Goal: Transaction & Acquisition: Book appointment/travel/reservation

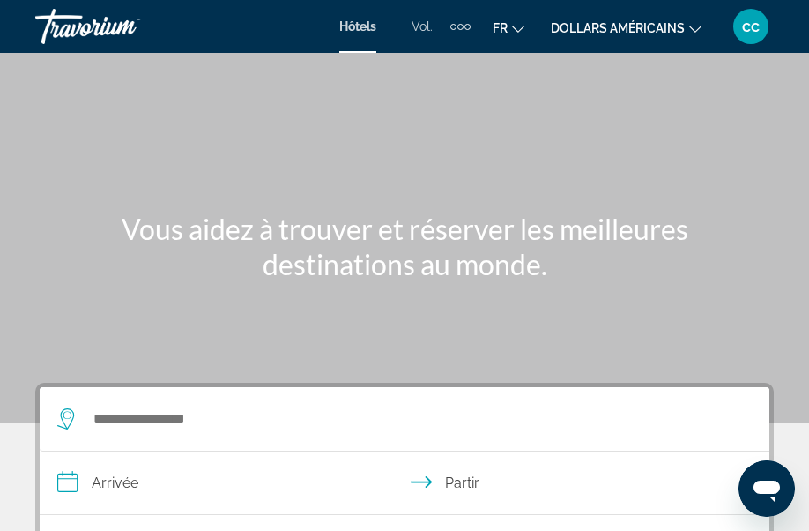
click at [453, 29] on div "Éléments de navigation supplémentaires" at bounding box center [460, 26] width 20 height 26
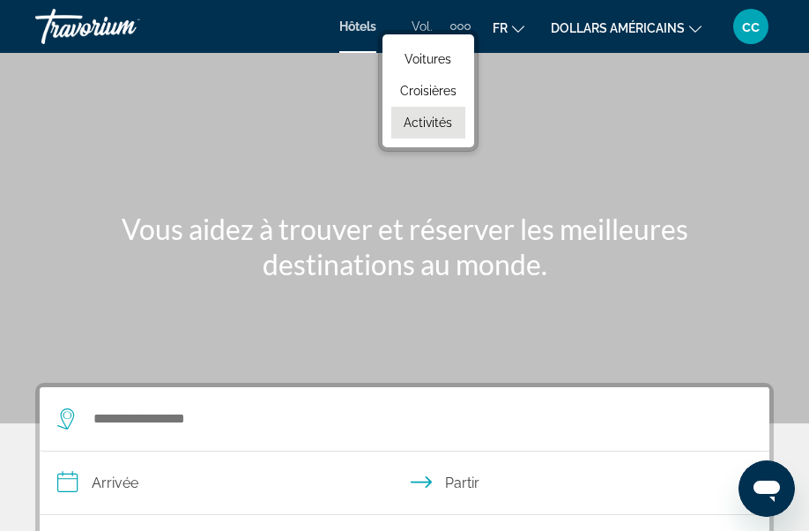
click at [425, 126] on font "Activités" at bounding box center [428, 122] width 48 height 14
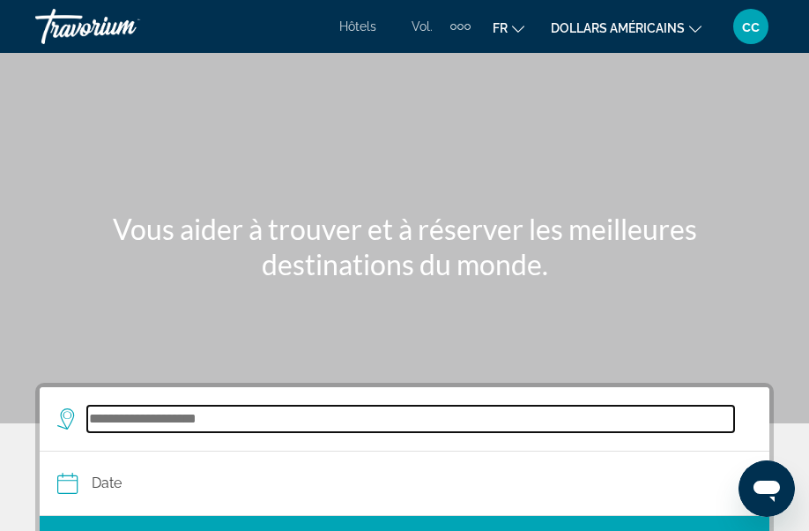
click at [194, 419] on input "Search widget" at bounding box center [410, 418] width 647 height 26
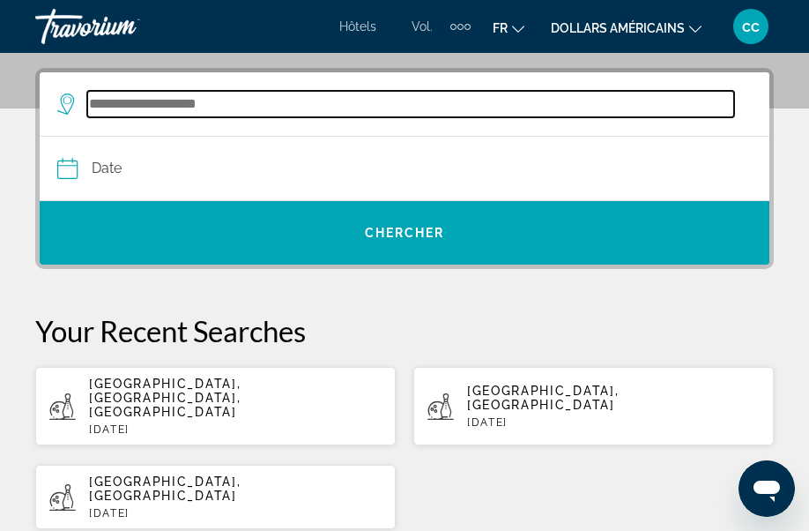
scroll to position [325, 0]
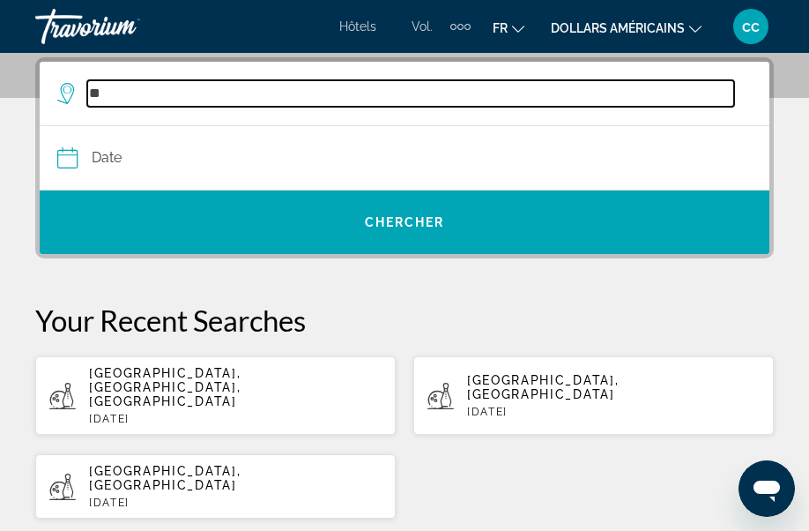
type input "*"
type input "*****"
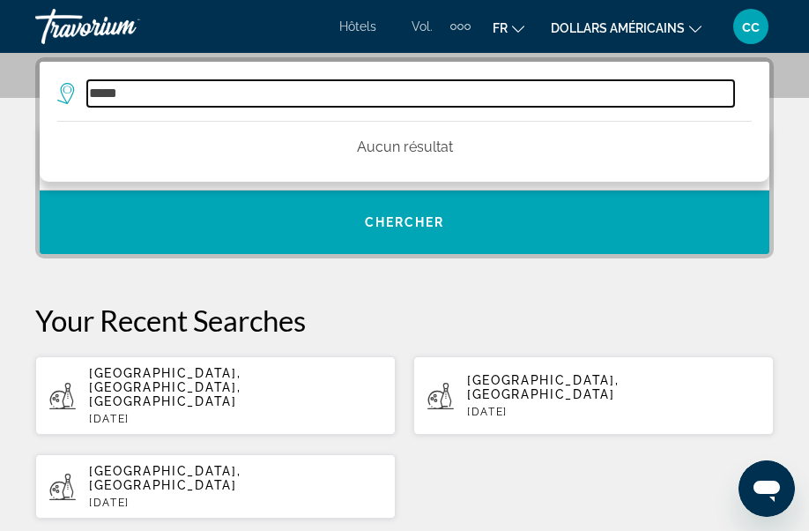
drag, startPoint x: 166, startPoint y: 93, endPoint x: 50, endPoint y: 85, distance: 115.8
click at [50, 85] on app-activities-destinations-search "***** Aucun résultat" at bounding box center [405, 94] width 730 height 64
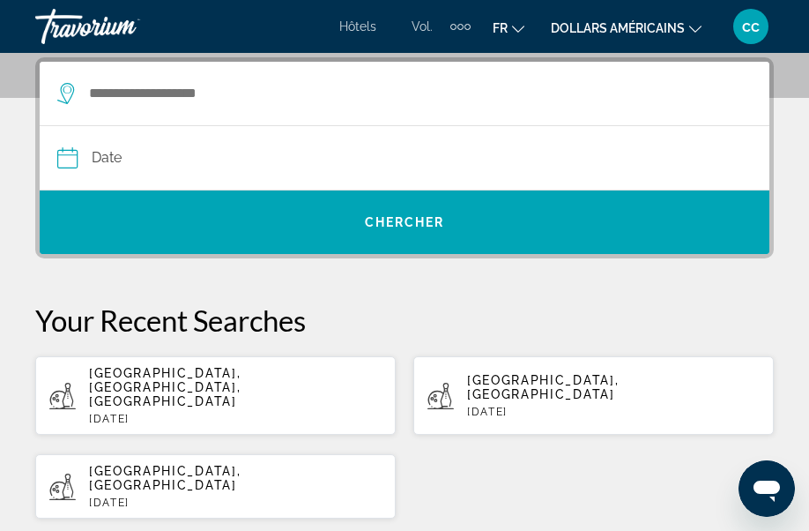
click at [71, 96] on icon "Search widget" at bounding box center [67, 93] width 21 height 21
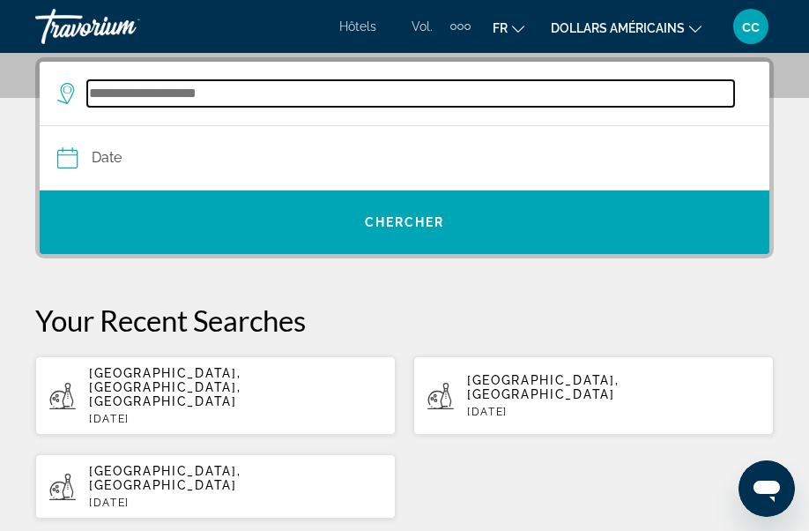
click at [110, 93] on input "Search widget" at bounding box center [410, 93] width 647 height 26
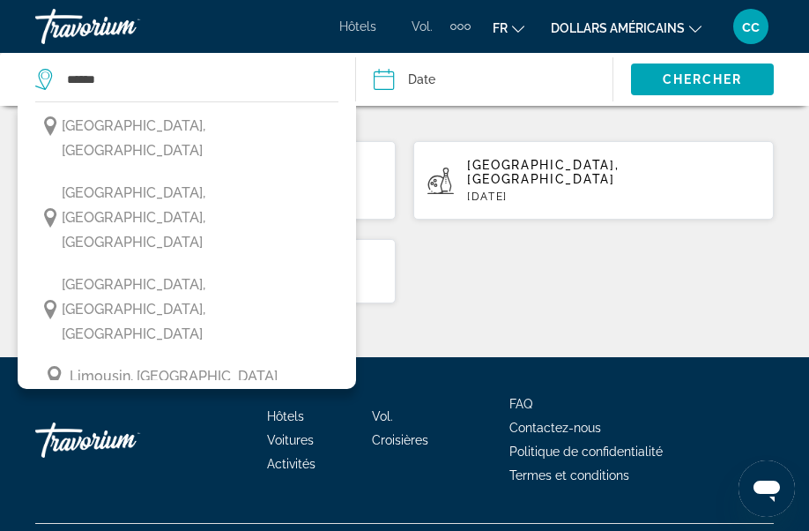
scroll to position [4801, 0]
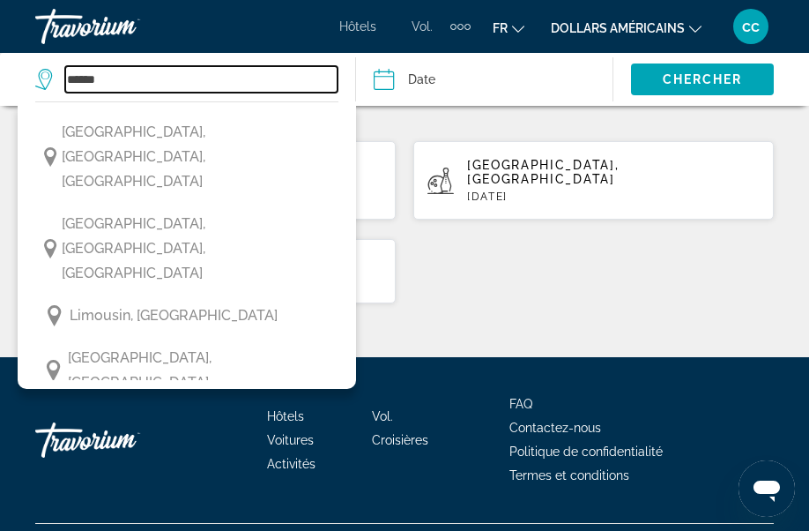
type input "**********"
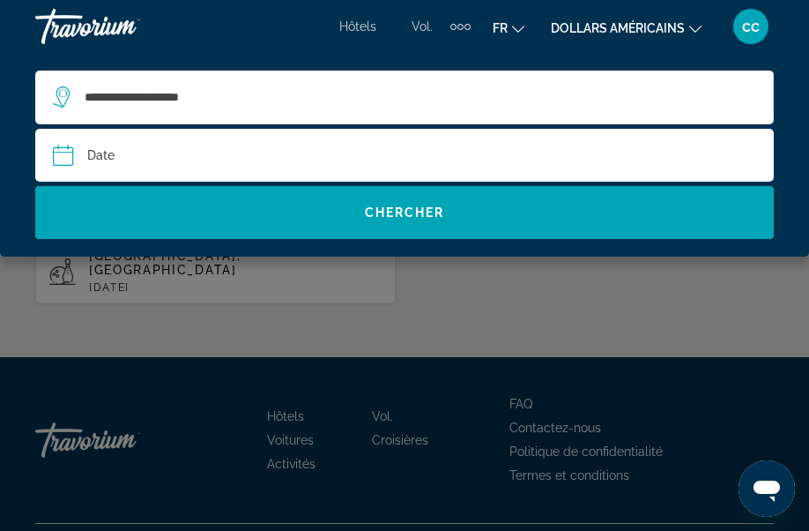
click at [140, 160] on input "Date" at bounding box center [227, 158] width 359 height 58
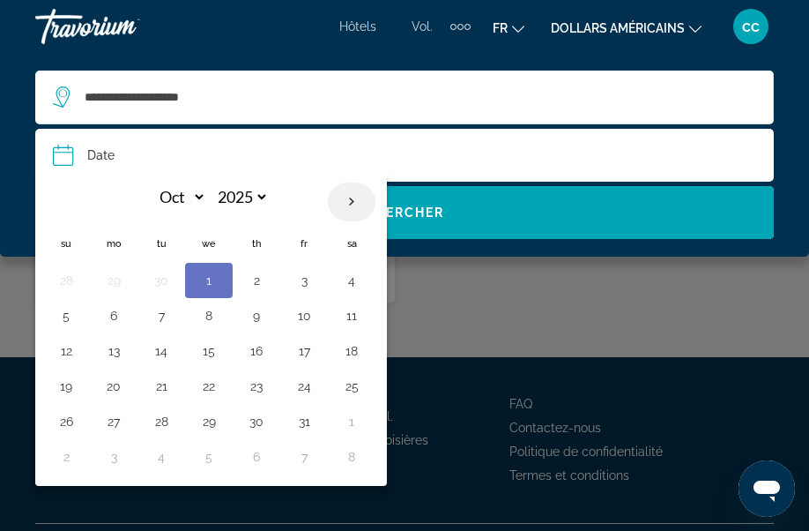
click at [355, 204] on th "Next month" at bounding box center [352, 201] width 48 height 39
select select "**"
click at [304, 320] on button "12" at bounding box center [304, 315] width 28 height 25
type input "**********"
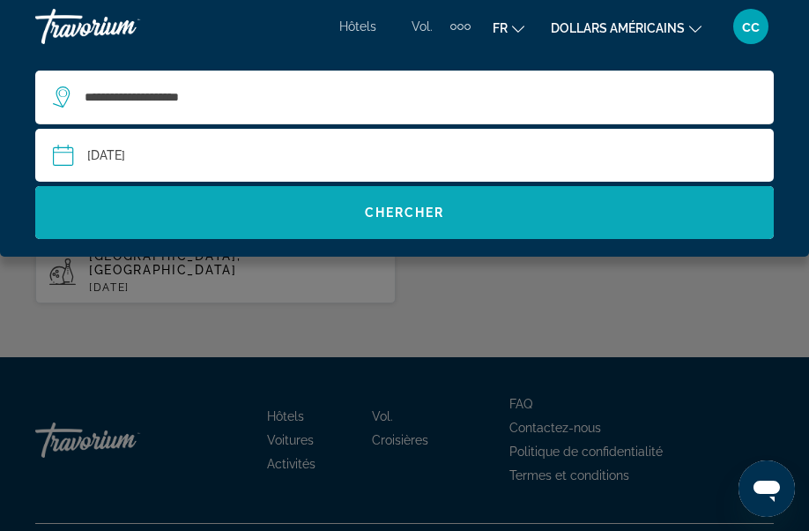
click at [338, 216] on span "Search widget" at bounding box center [404, 212] width 739 height 42
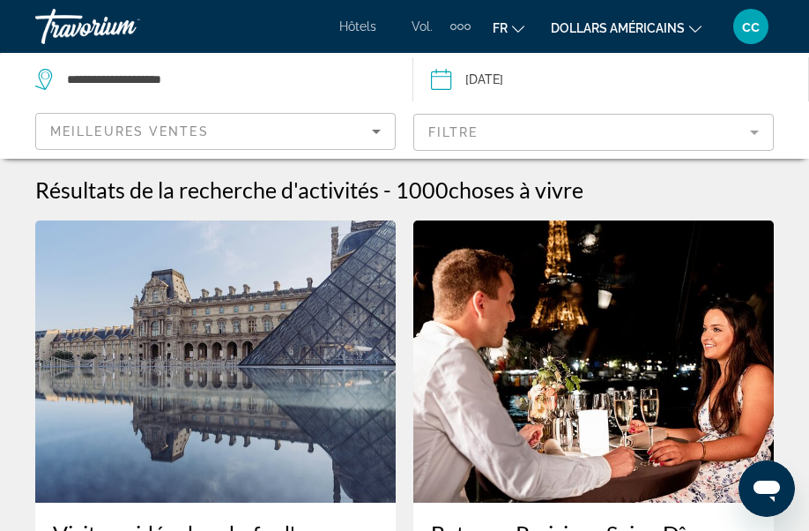
click at [523, 141] on mat-form-field "Filtre" at bounding box center [593, 132] width 360 height 37
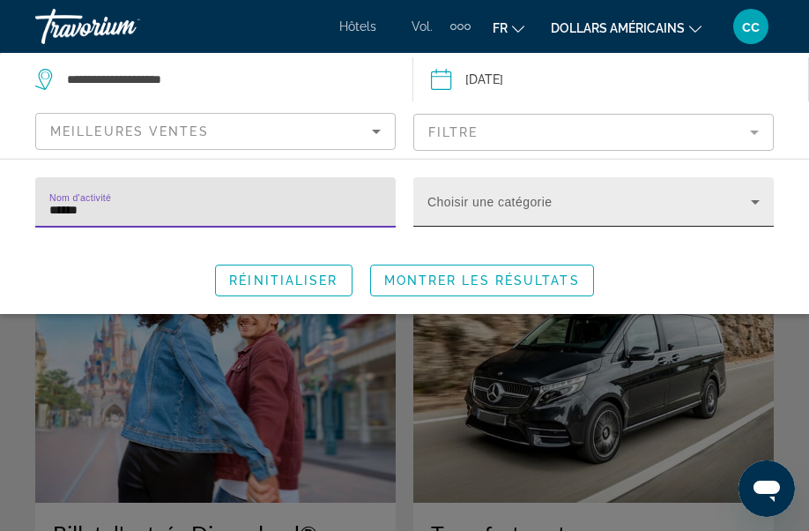
type input "******"
click at [524, 208] on span "Search widget" at bounding box center [588, 208] width 323 height 21
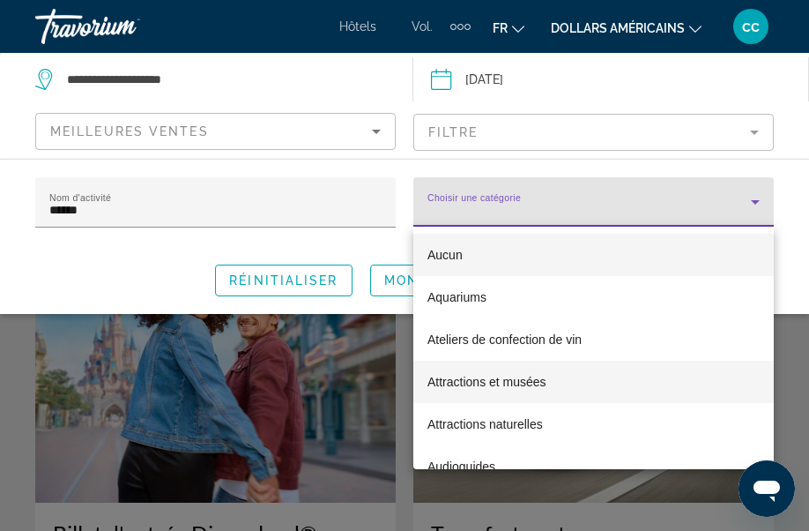
click at [519, 386] on font "Attractions et musées" at bounding box center [486, 382] width 119 height 14
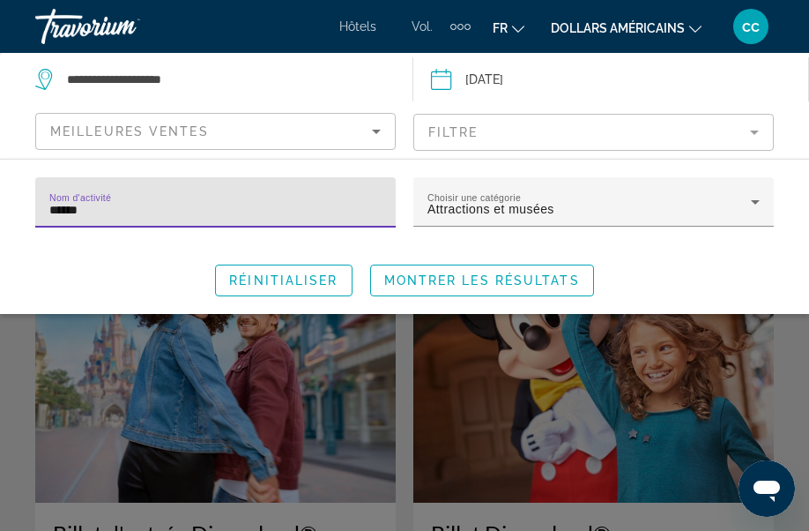
click at [191, 216] on input "******" at bounding box center [215, 209] width 332 height 21
drag, startPoint x: 192, startPoint y: 217, endPoint x: 84, endPoint y: 230, distance: 109.2
click at [84, 230] on mat-form-field "Nom d'activité ******" at bounding box center [215, 212] width 360 height 70
click at [597, 408] on div "Search widget" at bounding box center [404, 393] width 809 height 275
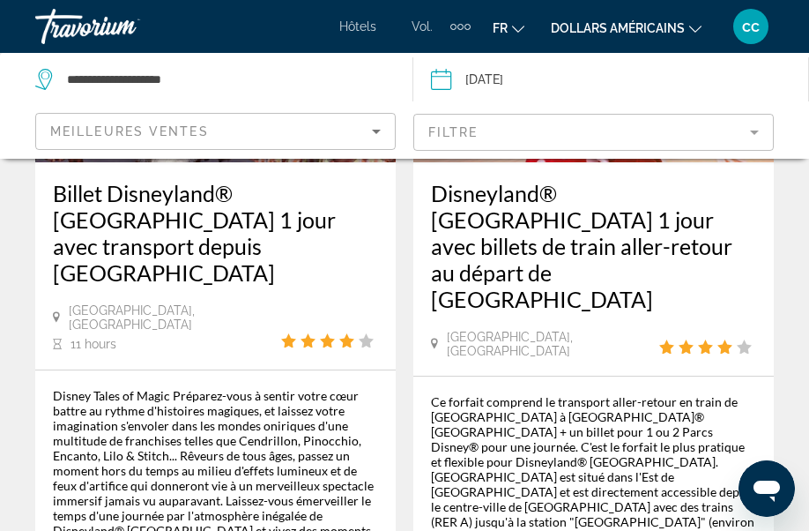
scroll to position [1160, 0]
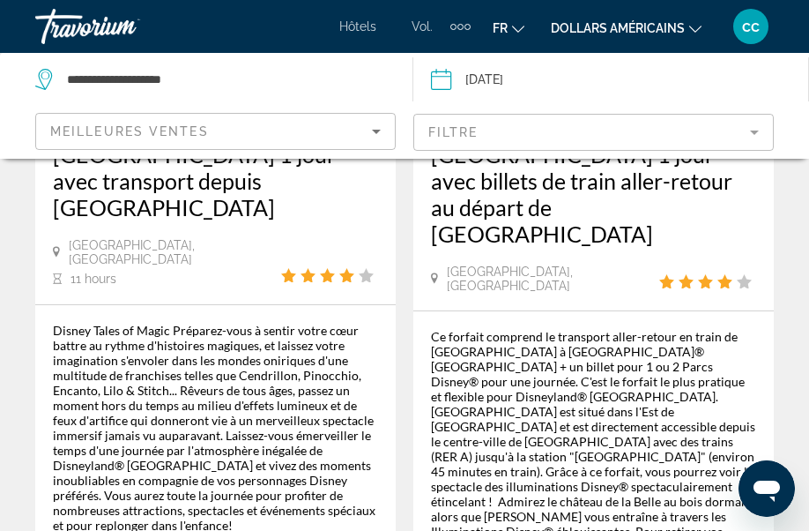
click at [696, 32] on button "dollars américains USD ($) MXN ([GEOGRAPHIC_DATA]$) CAD ($ CA) GBP (£) EUR (€) …" at bounding box center [626, 28] width 151 height 26
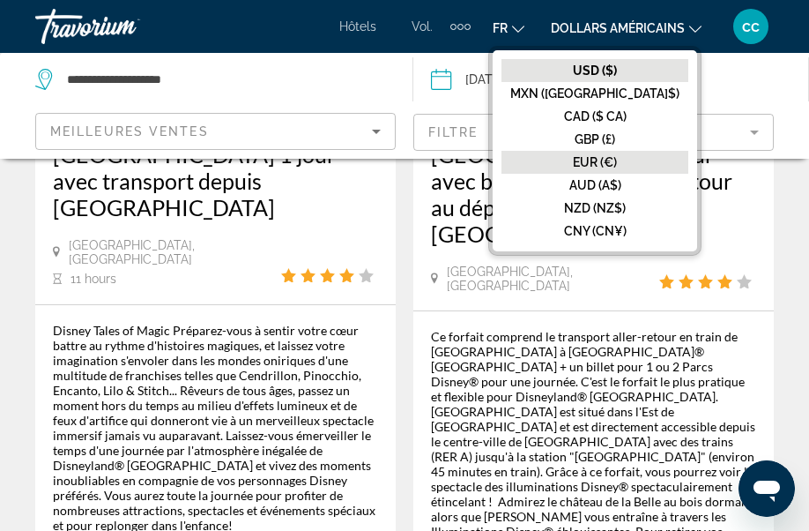
click at [617, 161] on font "EUR (€)" at bounding box center [595, 162] width 44 height 14
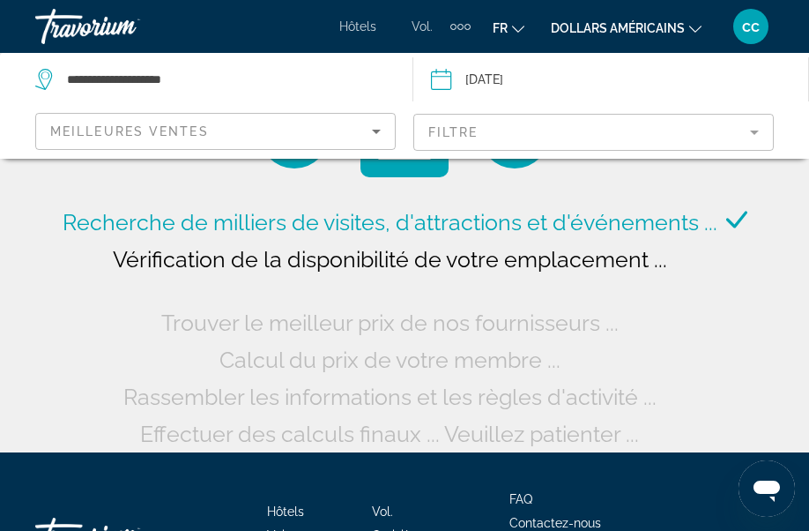
scroll to position [0, 0]
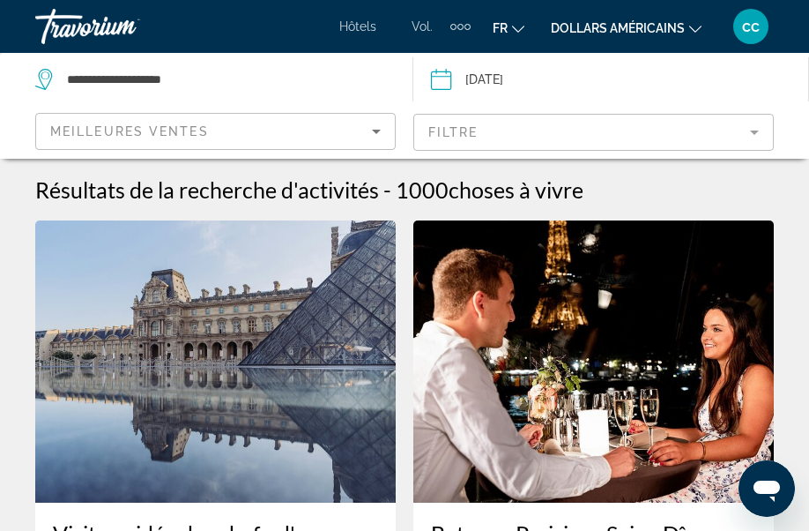
click at [617, 34] on button "dollars américains USD ($) MXN ([GEOGRAPHIC_DATA]$) CAD ($ CA) GBP (£) EUR (€) …" at bounding box center [626, 28] width 151 height 26
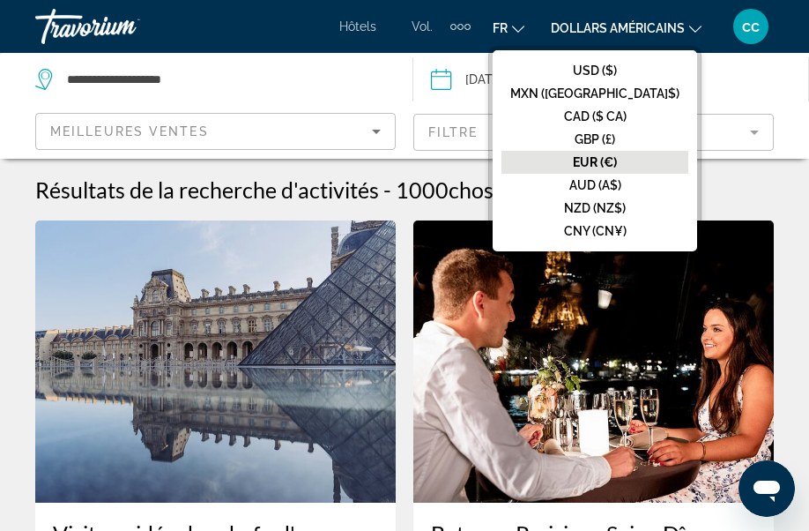
click at [617, 166] on font "EUR (€)" at bounding box center [595, 162] width 44 height 14
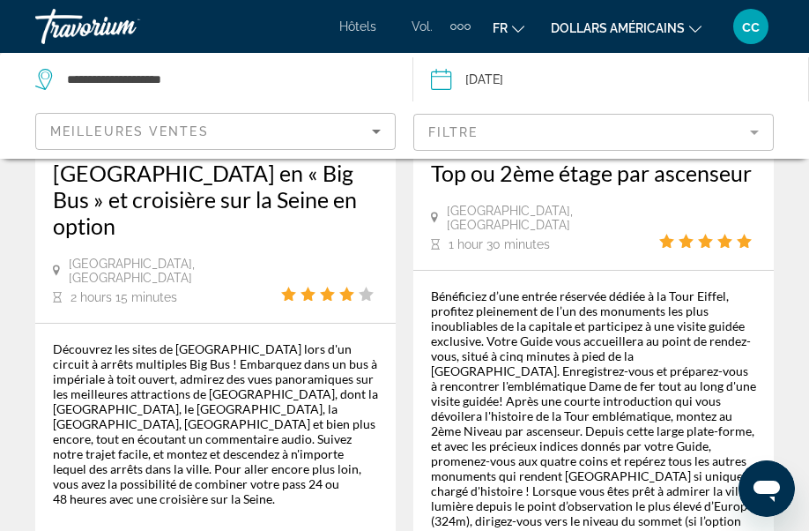
scroll to position [3865, 0]
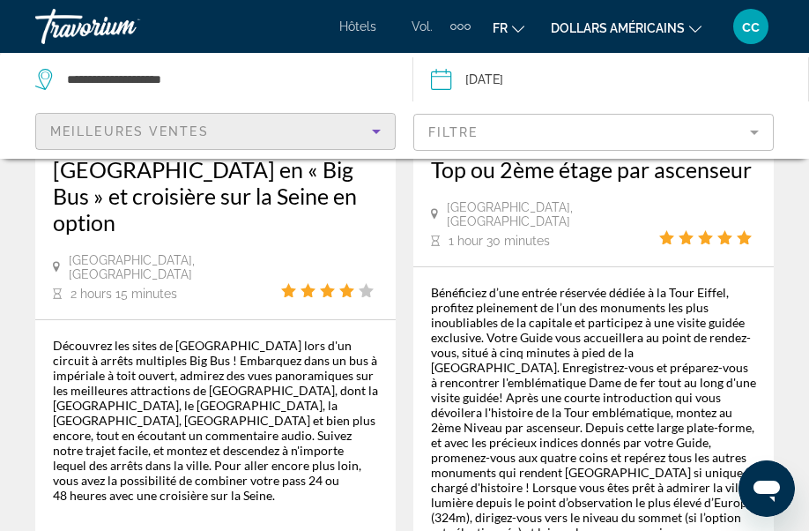
click at [222, 137] on div "Meilleures ventes" at bounding box center [211, 131] width 322 height 21
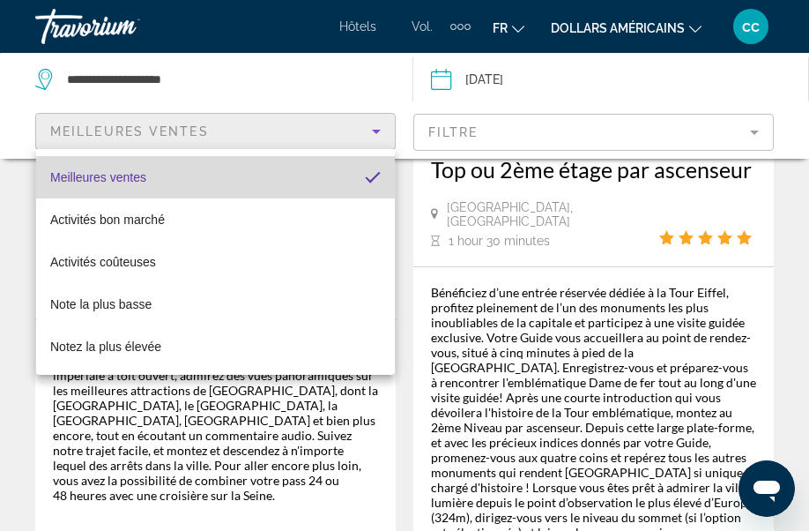
click at [254, 187] on mat-option "Meilleures ventes" at bounding box center [215, 177] width 359 height 42
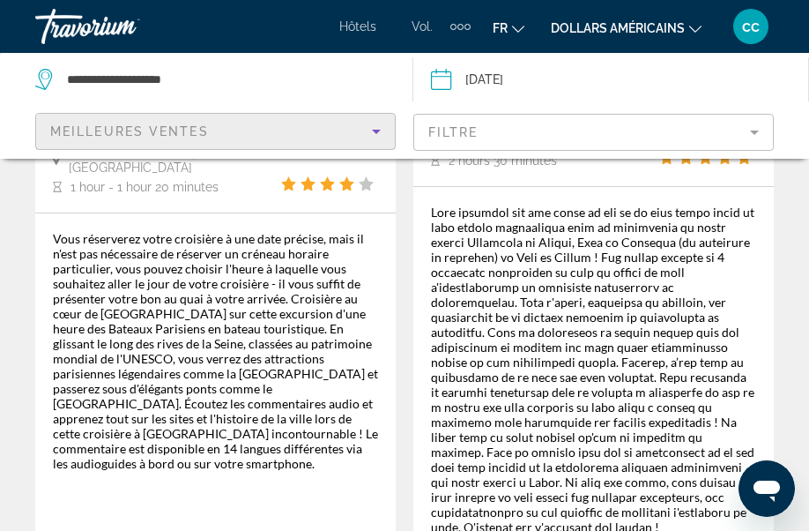
scroll to position [4872, 0]
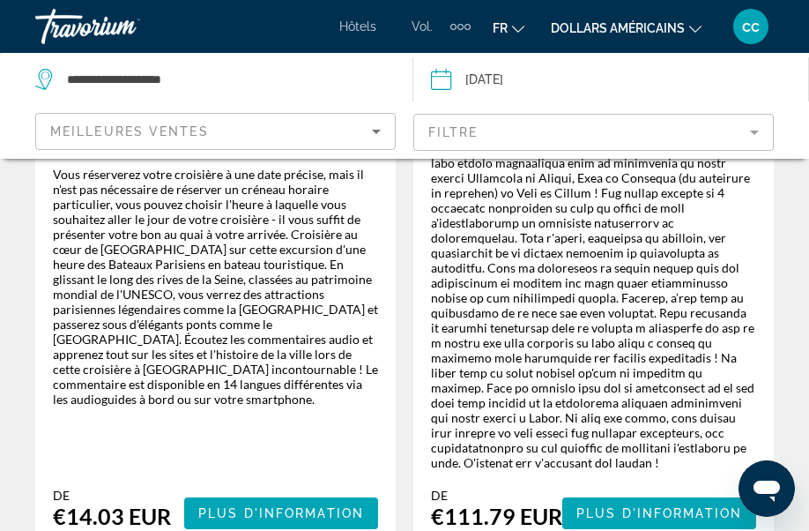
click at [503, 132] on mat-form-field "Filtre" at bounding box center [593, 132] width 360 height 37
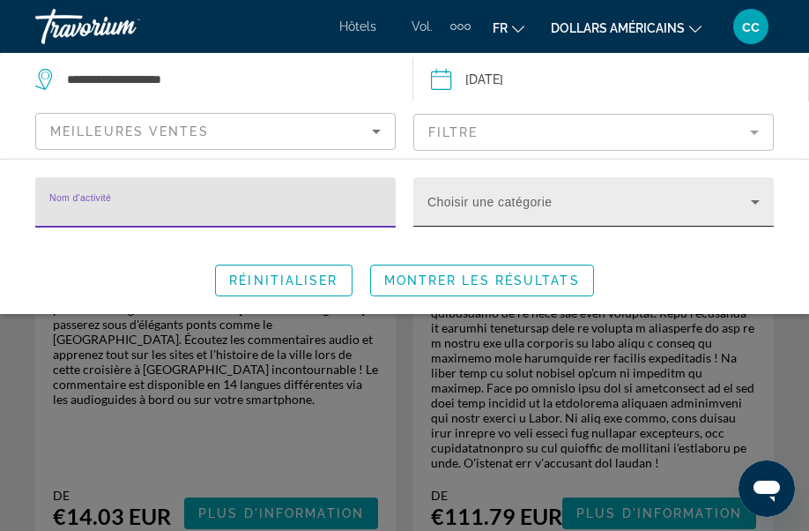
click at [583, 212] on span "Search widget" at bounding box center [588, 208] width 323 height 21
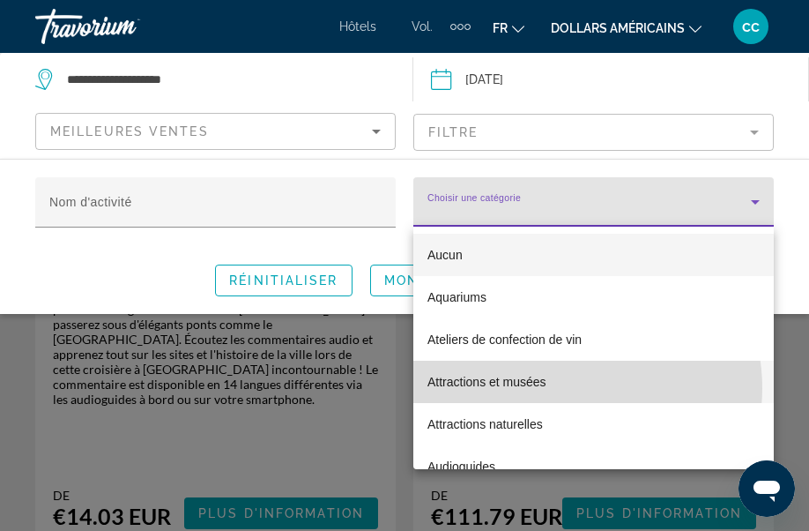
click at [568, 388] on mat-option "Attractions et musées" at bounding box center [593, 381] width 360 height 42
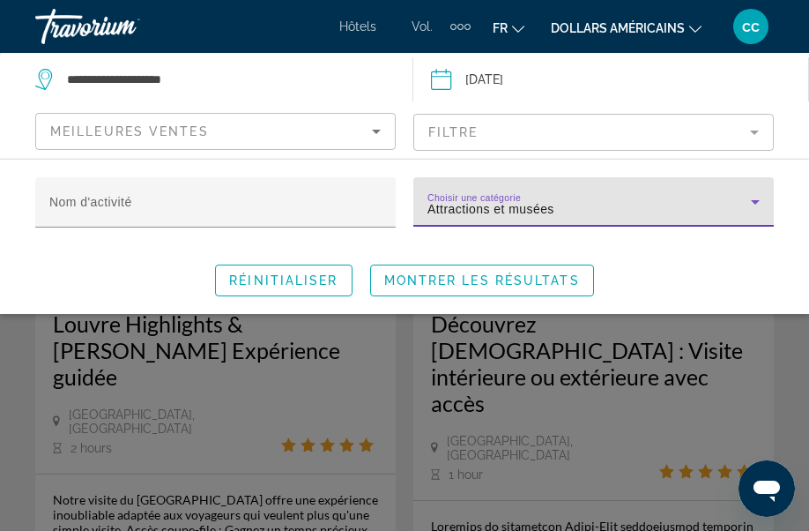
scroll to position [1852, 0]
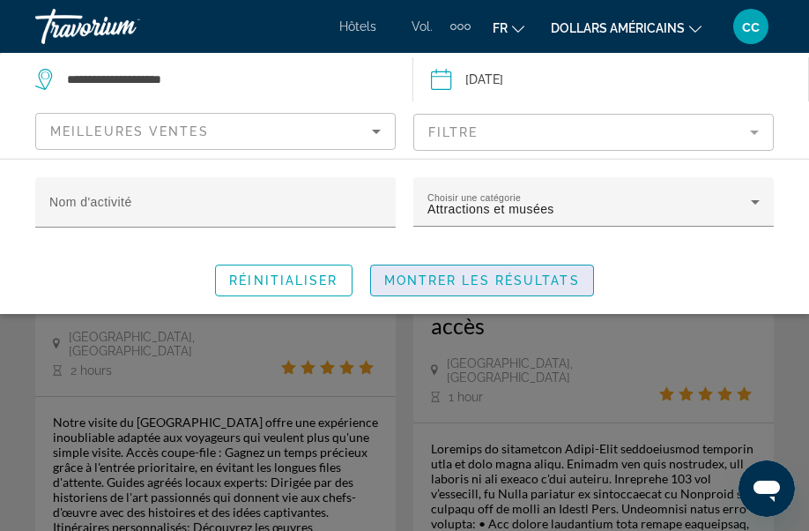
click at [524, 286] on span "Montrer les résultats" at bounding box center [482, 280] width 196 height 14
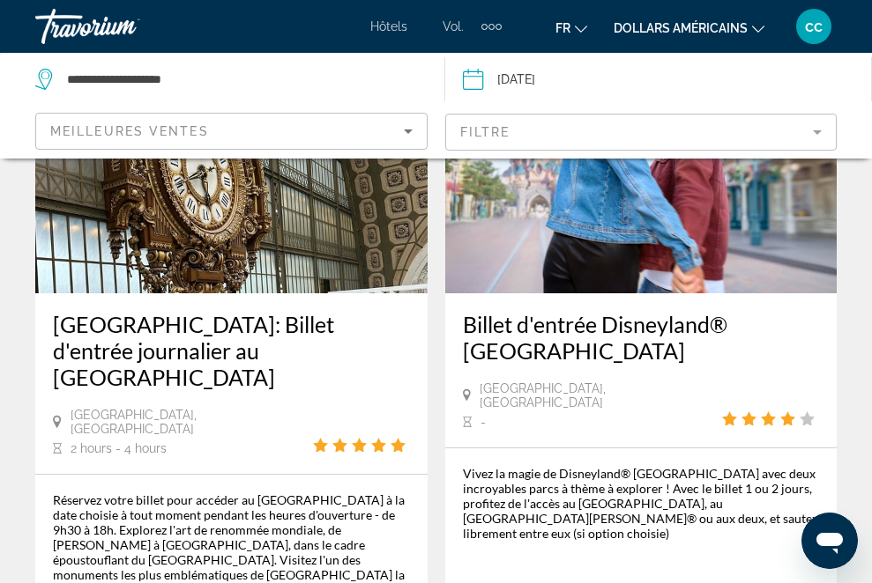
scroll to position [2651, 0]
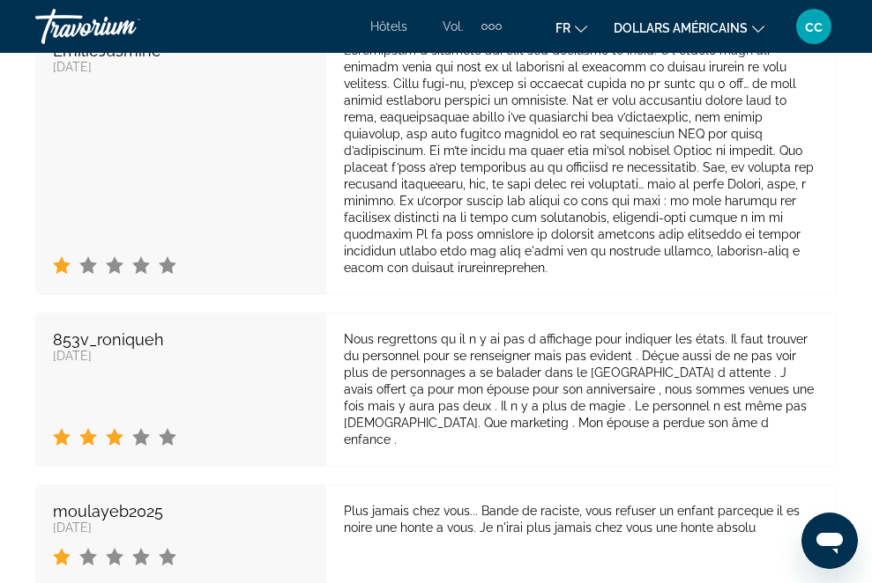
scroll to position [5659, 0]
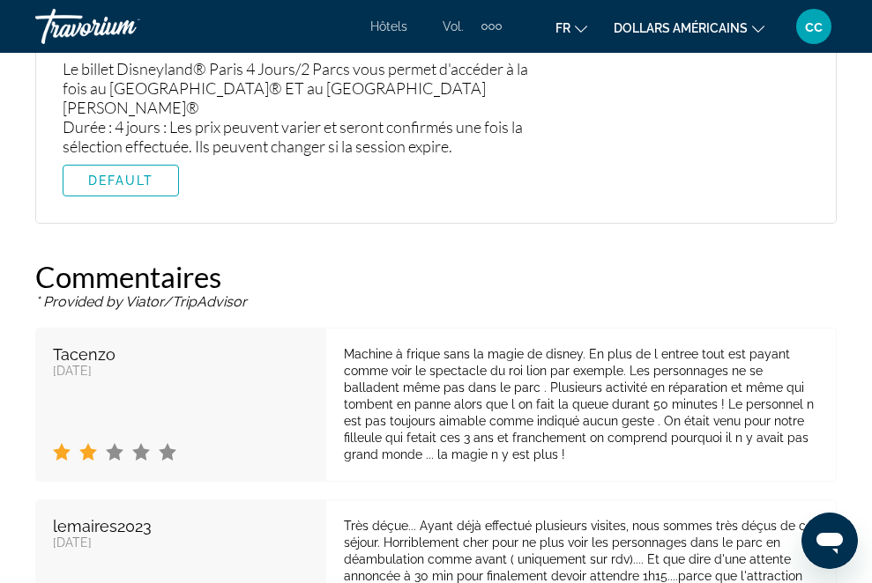
scroll to position [4999, 0]
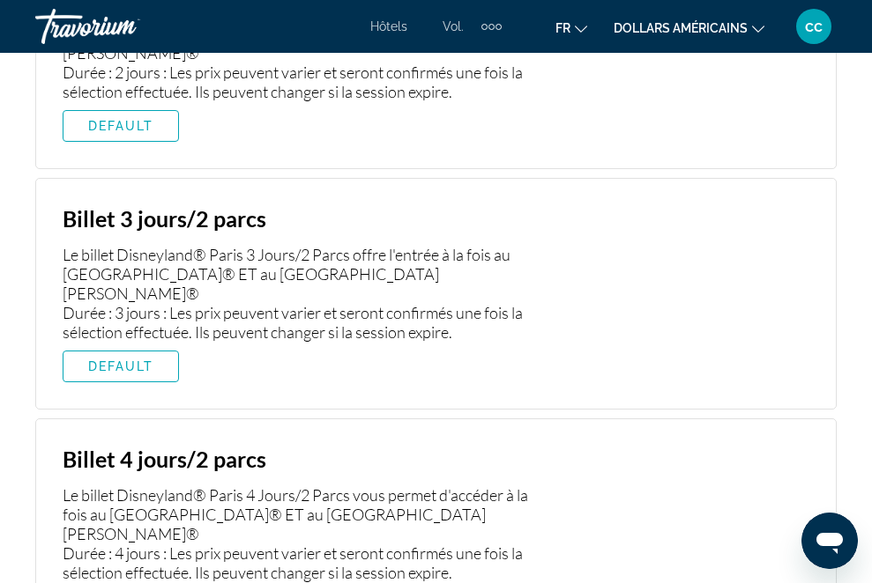
scroll to position [4623, 0]
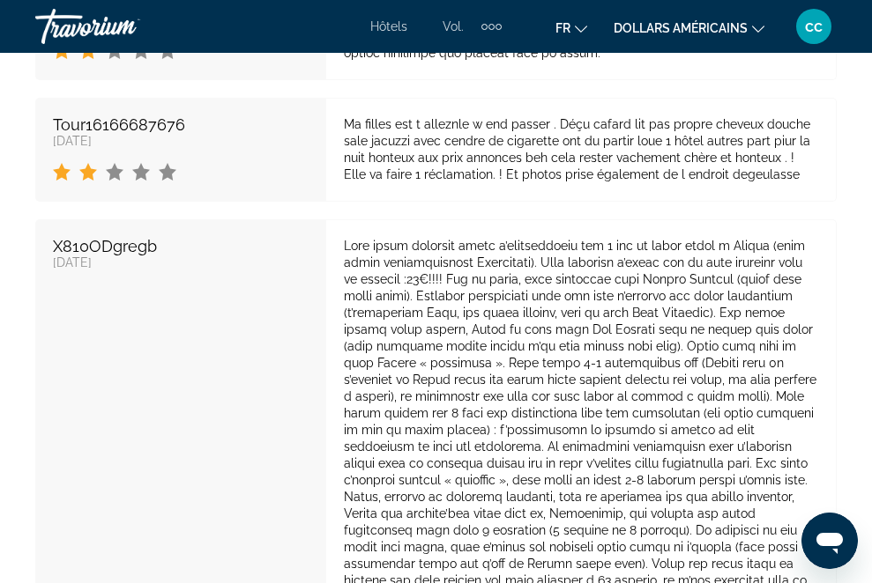
scroll to position [6321, 0]
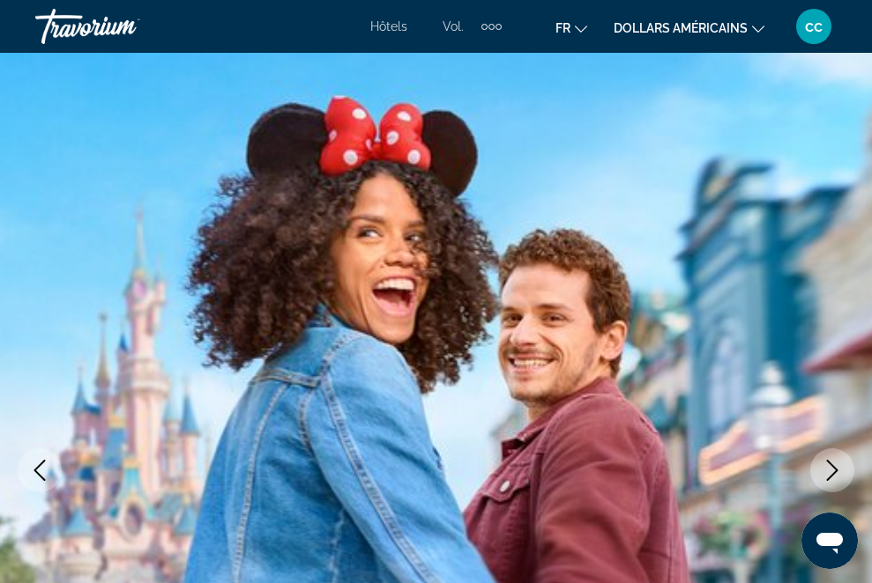
scroll to position [0, 0]
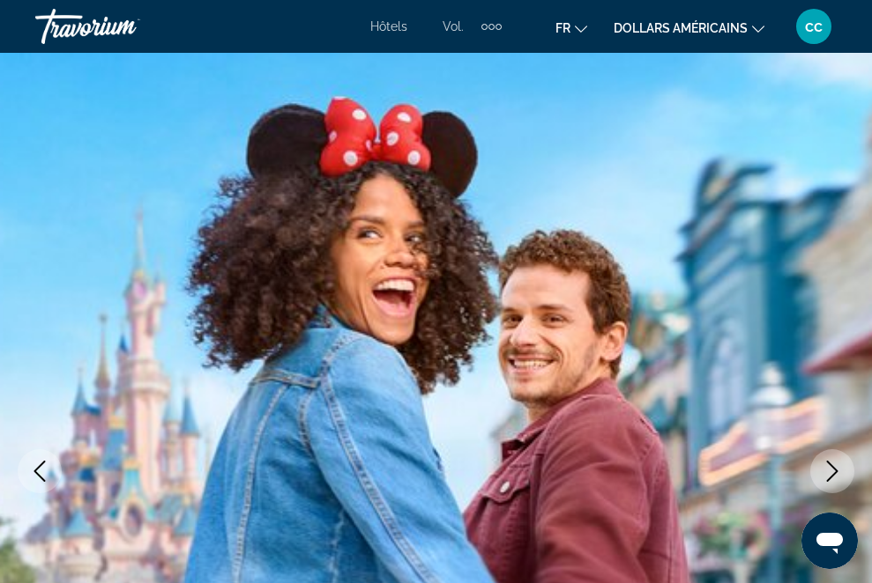
click at [501, 31] on div "Éléments de navigation supplémentaires" at bounding box center [491, 26] width 20 height 26
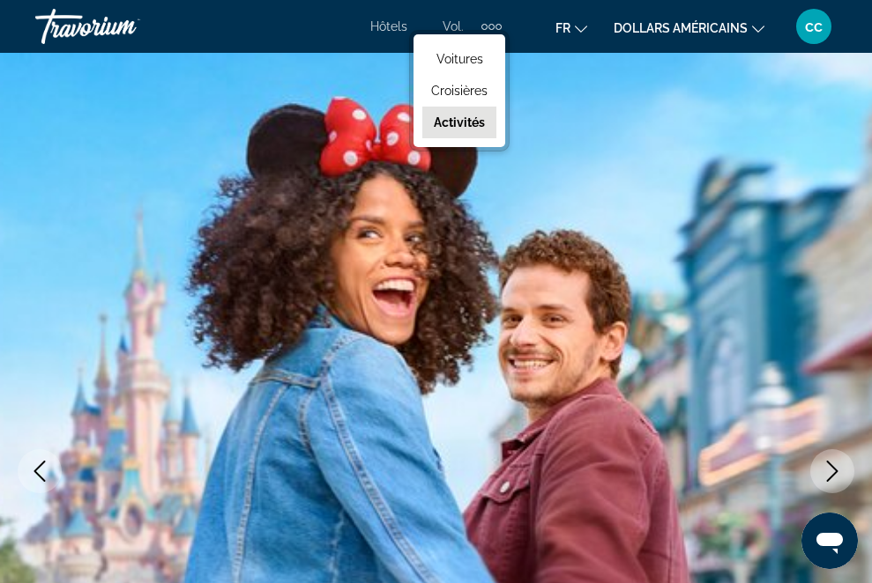
click at [485, 115] on font "Activités" at bounding box center [459, 122] width 51 height 14
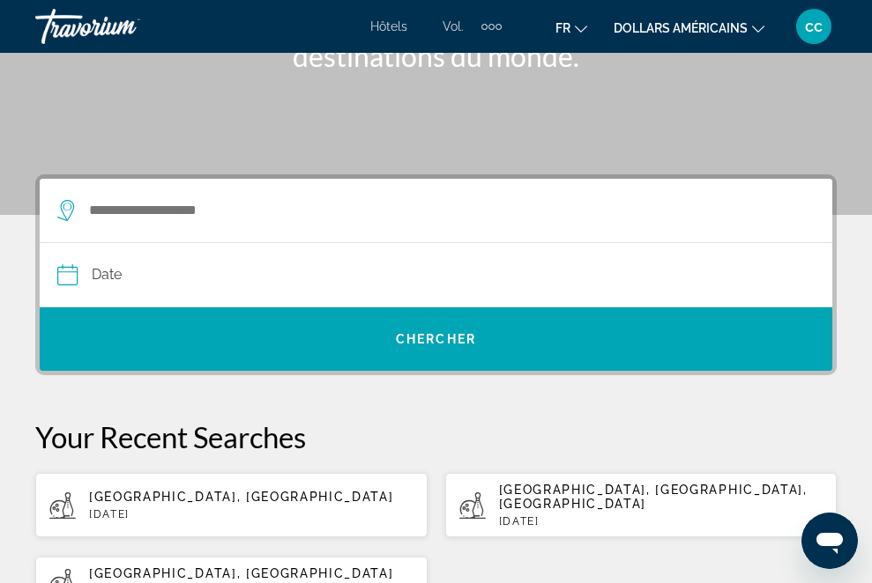
scroll to position [209, 0]
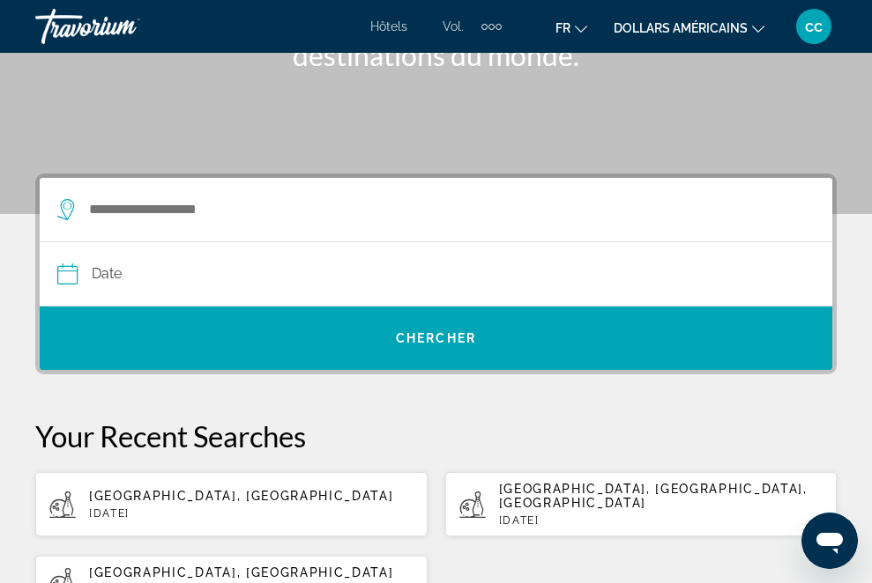
click at [179, 508] on p "[DATE]" at bounding box center [251, 514] width 324 height 12
type input "**********"
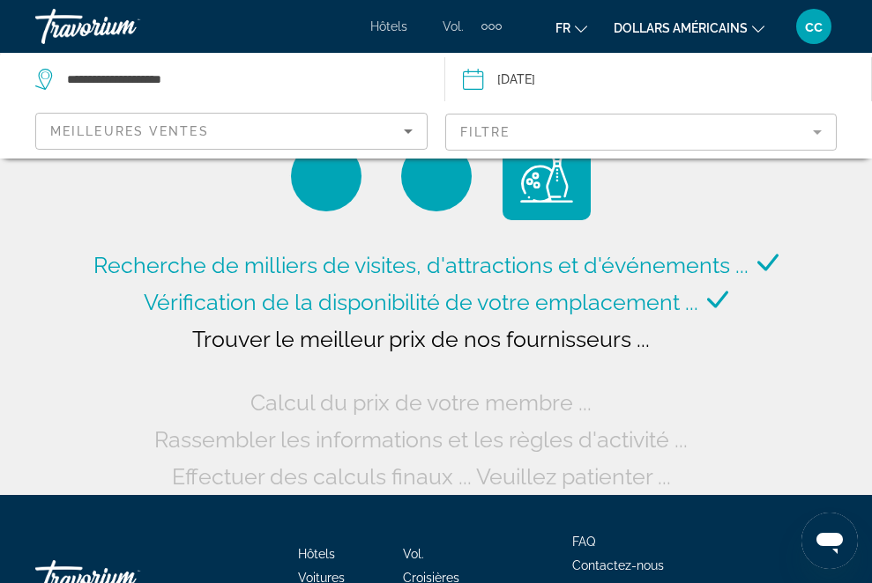
click at [411, 137] on icon "Sort by" at bounding box center [407, 131] width 21 height 21
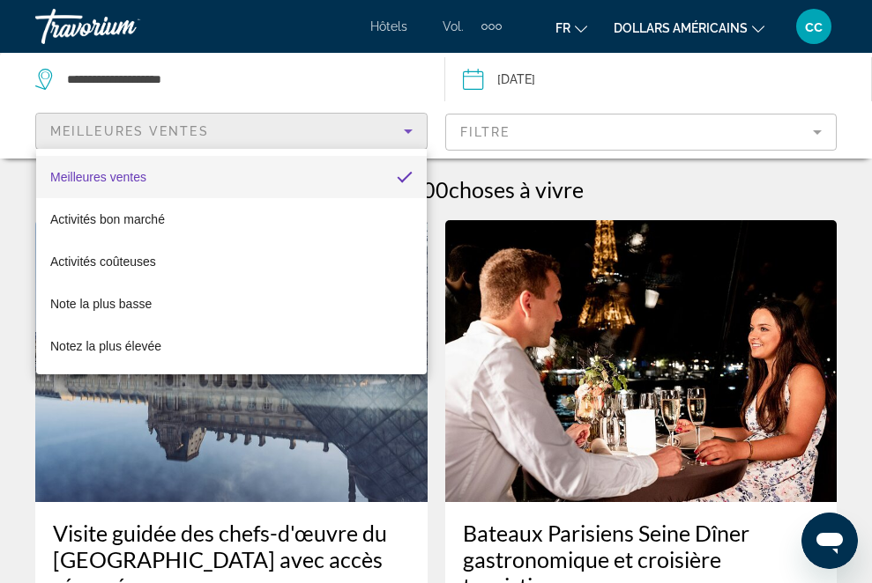
click at [525, 134] on div at bounding box center [436, 291] width 872 height 583
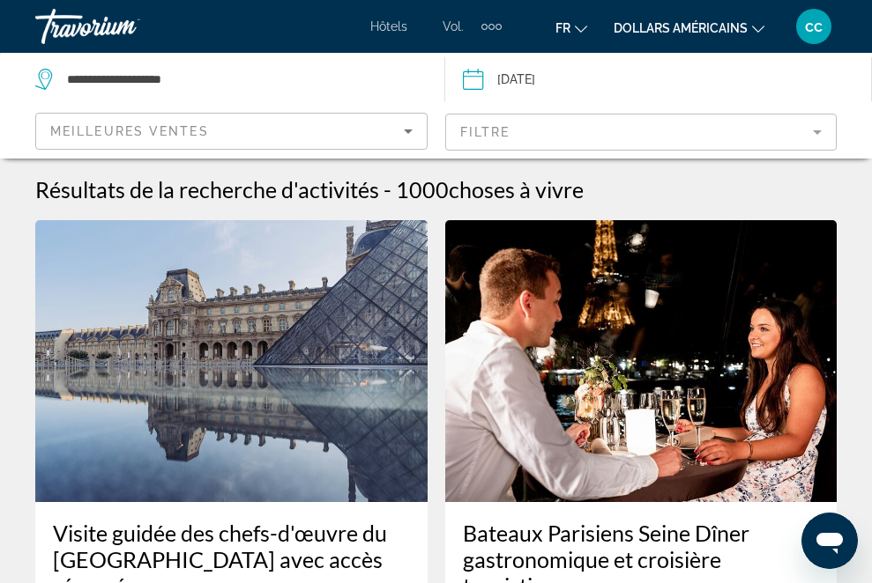
click at [526, 137] on mat-form-field "Filtre" at bounding box center [641, 132] width 392 height 37
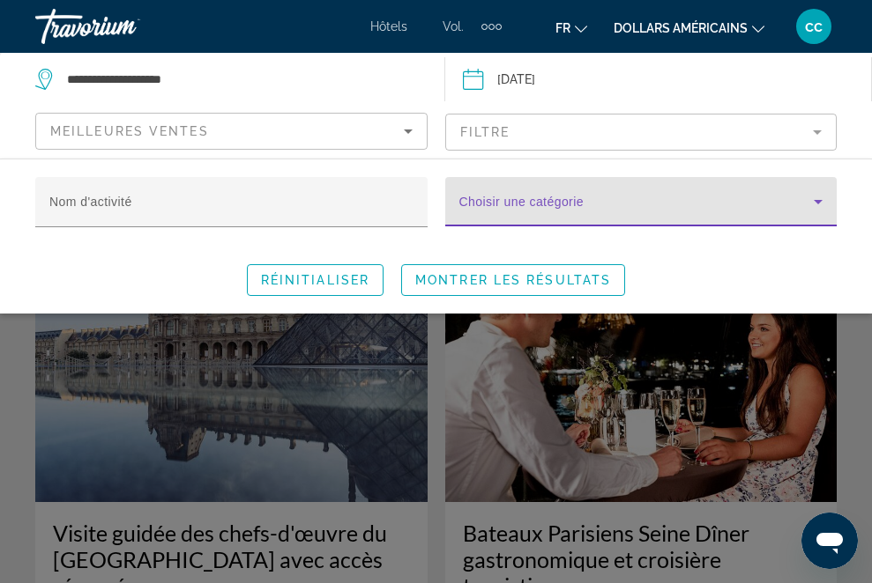
click at [579, 212] on span "Search widget" at bounding box center [636, 208] width 355 height 21
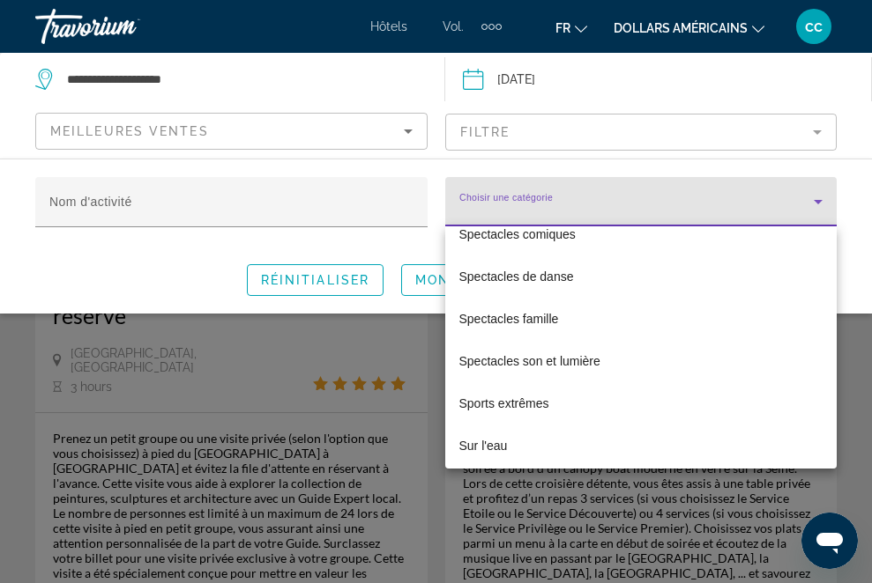
scroll to position [5316, 0]
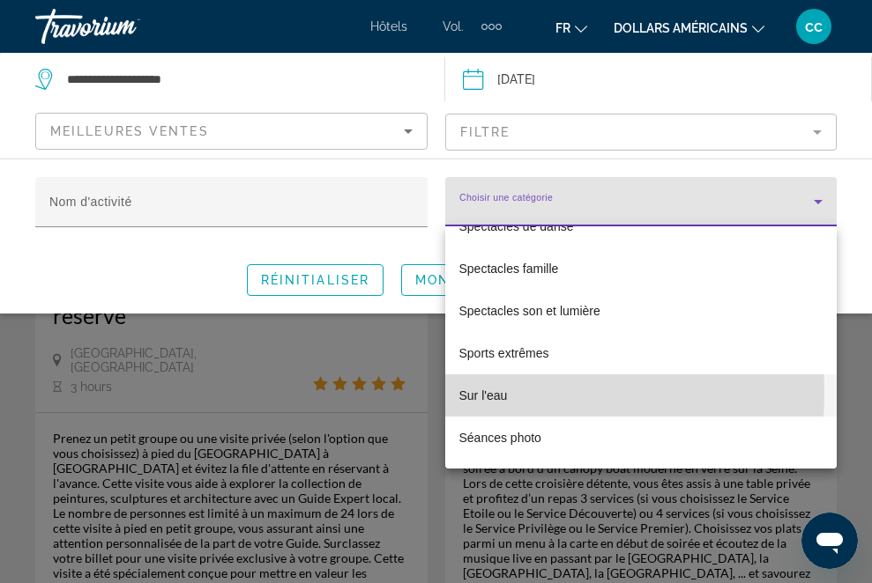
click at [515, 396] on mat-option "Sur l'eau" at bounding box center [641, 396] width 392 height 42
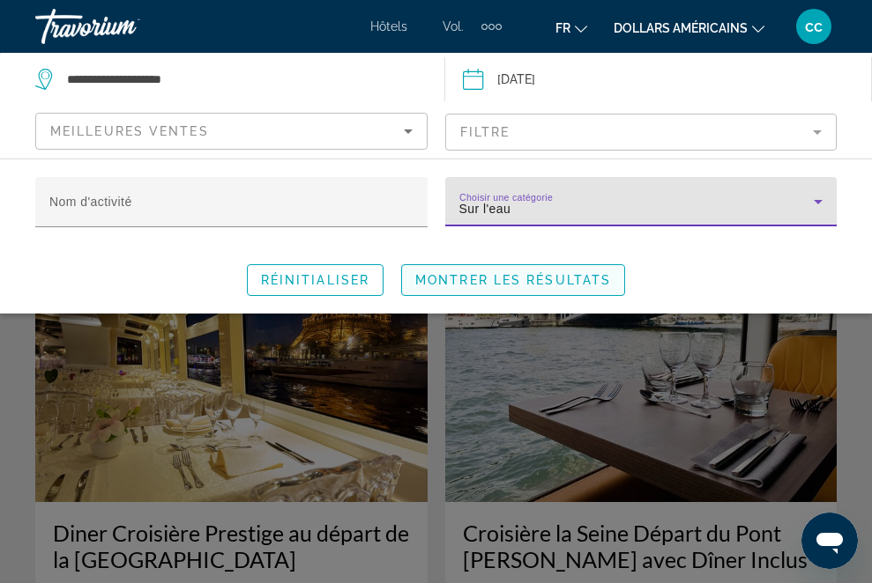
click at [544, 279] on span "Montrer les résultats" at bounding box center [513, 280] width 196 height 14
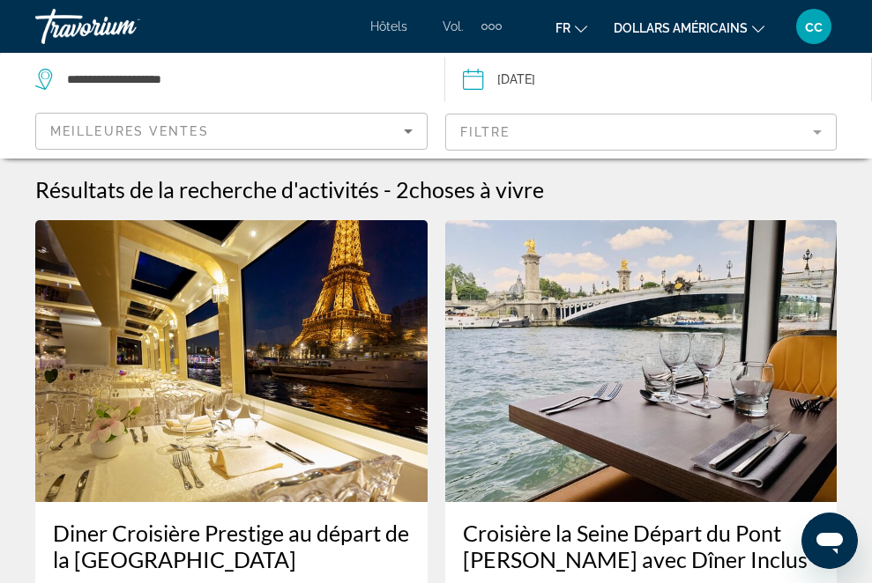
click at [0, 0] on span "Chercher" at bounding box center [0, 0] width 0 height 0
click at [612, 140] on mat-form-field "Filtre" at bounding box center [641, 132] width 392 height 37
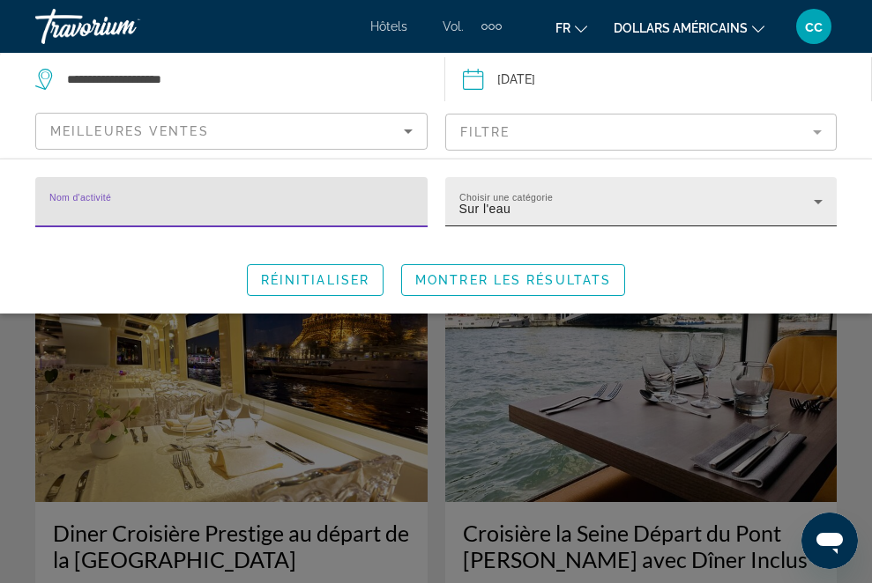
click at [820, 205] on icon "Search widget" at bounding box center [817, 201] width 21 height 21
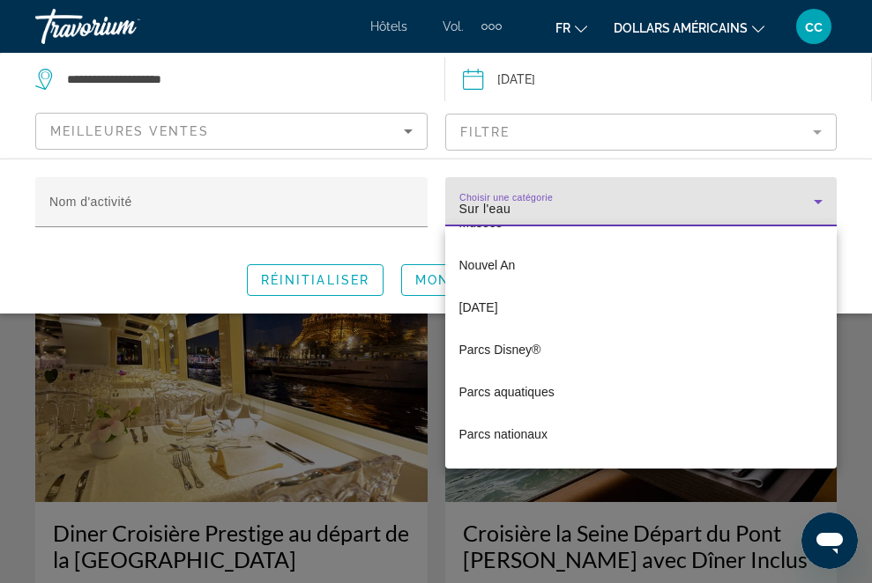
scroll to position [4076, 0]
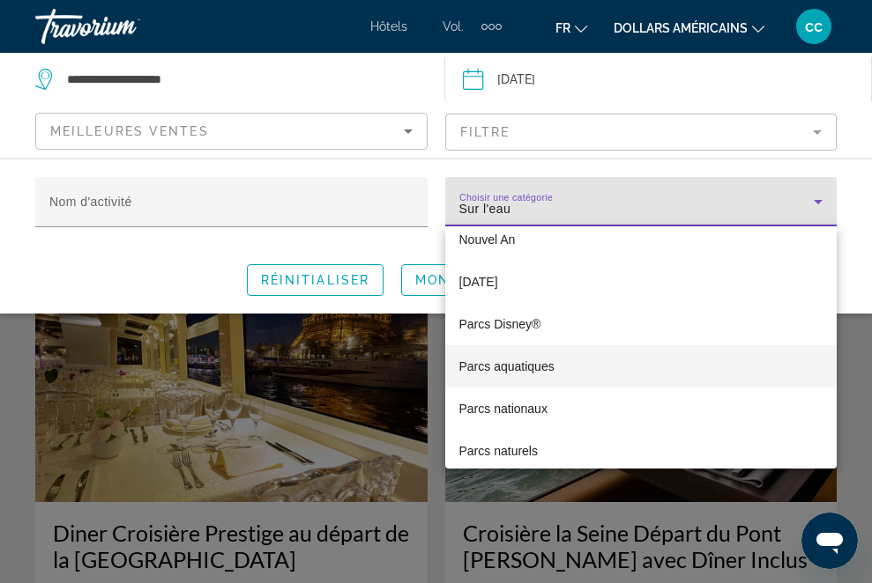
click at [545, 371] on font "Parcs aquatiques" at bounding box center [506, 367] width 95 height 14
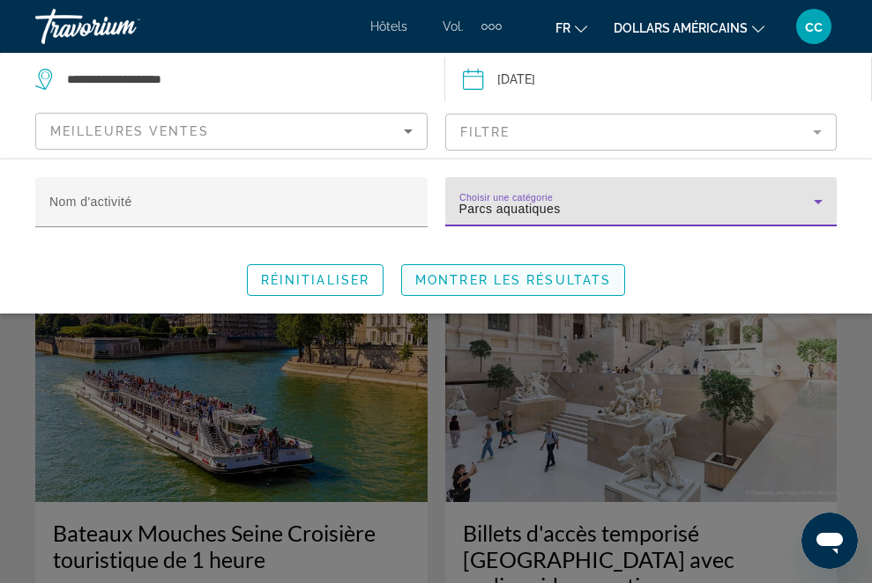
click at [538, 286] on span "Montrer les résultats" at bounding box center [513, 280] width 196 height 14
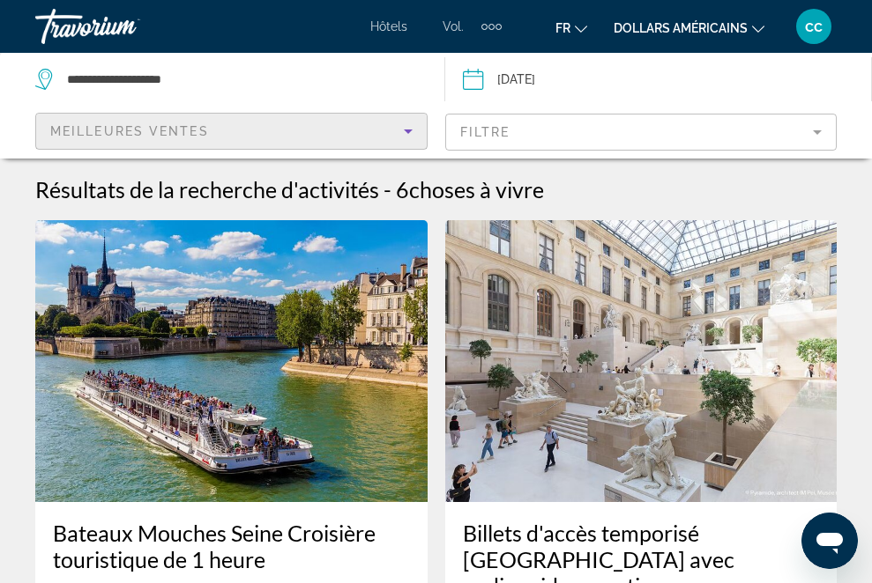
click at [409, 134] on icon "Sort by" at bounding box center [407, 131] width 21 height 21
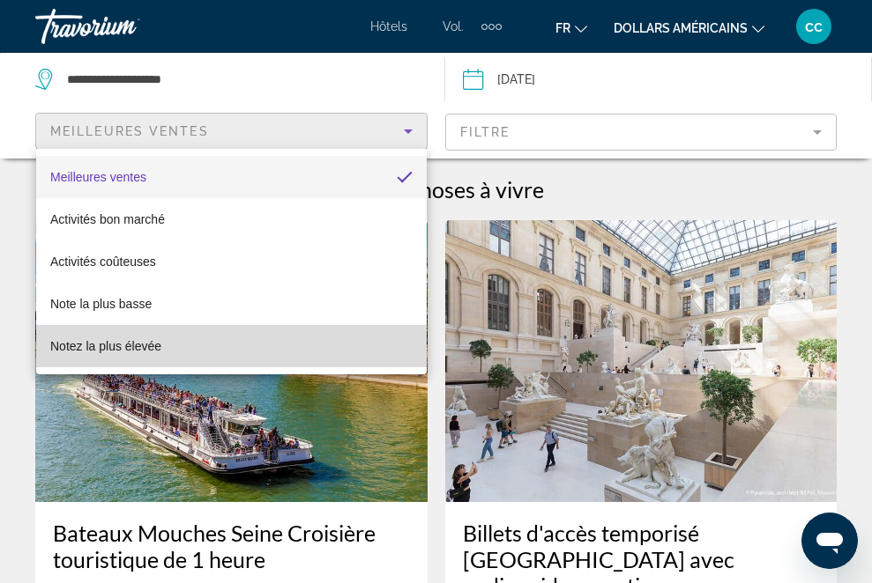
click at [279, 357] on mat-option "Notez la plus élevée" at bounding box center [231, 346] width 390 height 42
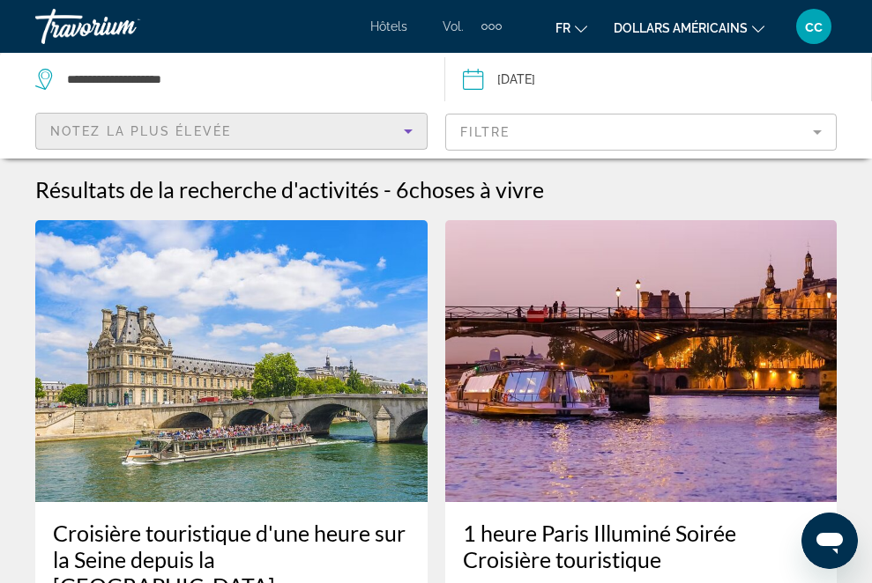
click at [408, 135] on icon "Sort by" at bounding box center [407, 131] width 21 height 21
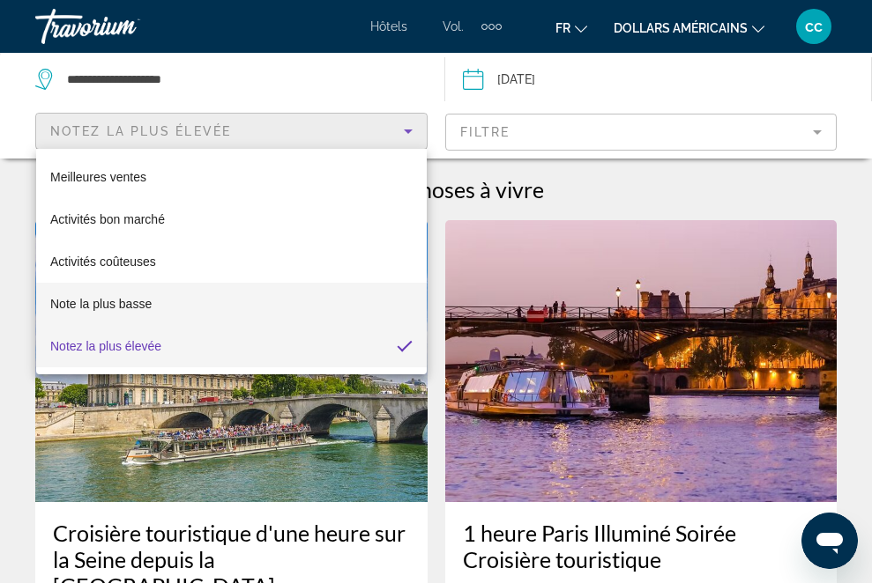
click at [271, 309] on mat-option "Note la plus basse" at bounding box center [231, 304] width 390 height 42
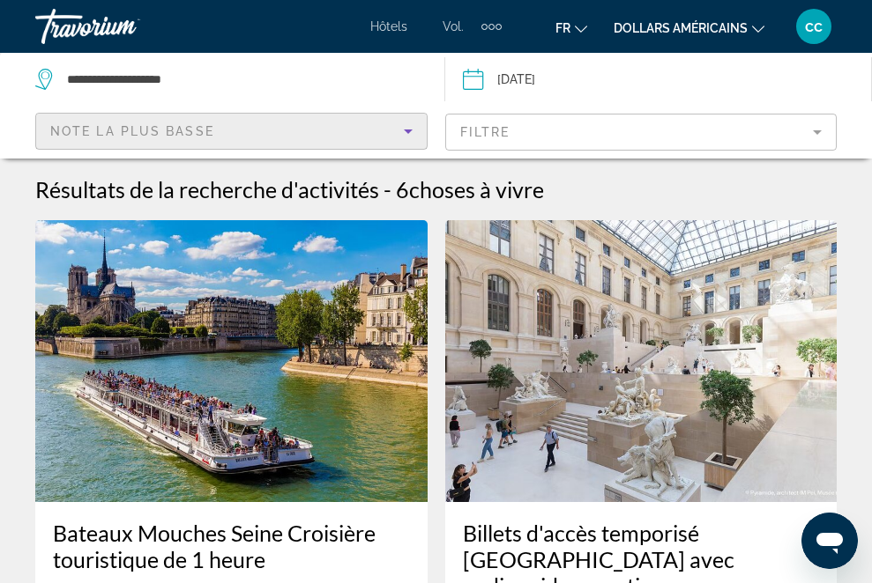
click at [407, 133] on icon "Sort by" at bounding box center [408, 132] width 9 height 4
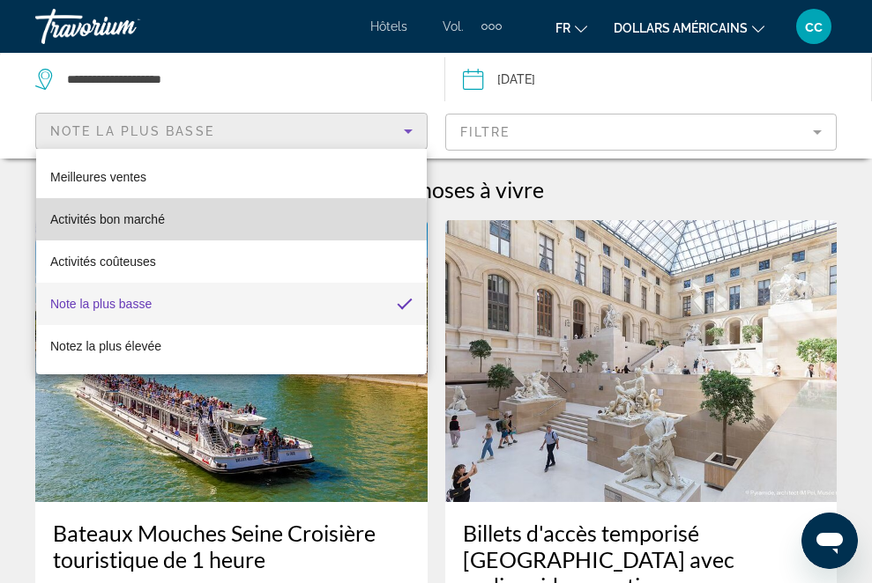
click at [228, 229] on mat-option "Activités bon marché" at bounding box center [231, 219] width 390 height 42
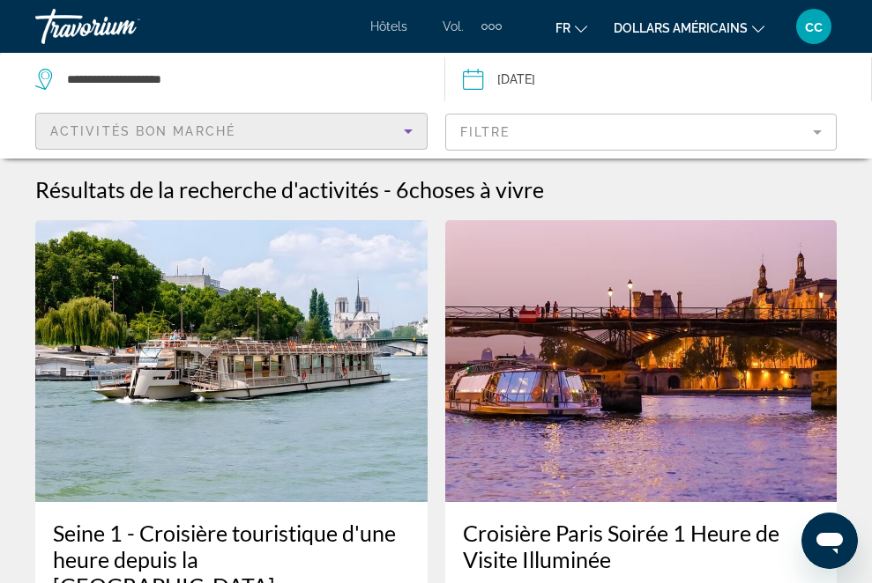
click at [542, 140] on mat-form-field "Filtre" at bounding box center [641, 132] width 392 height 37
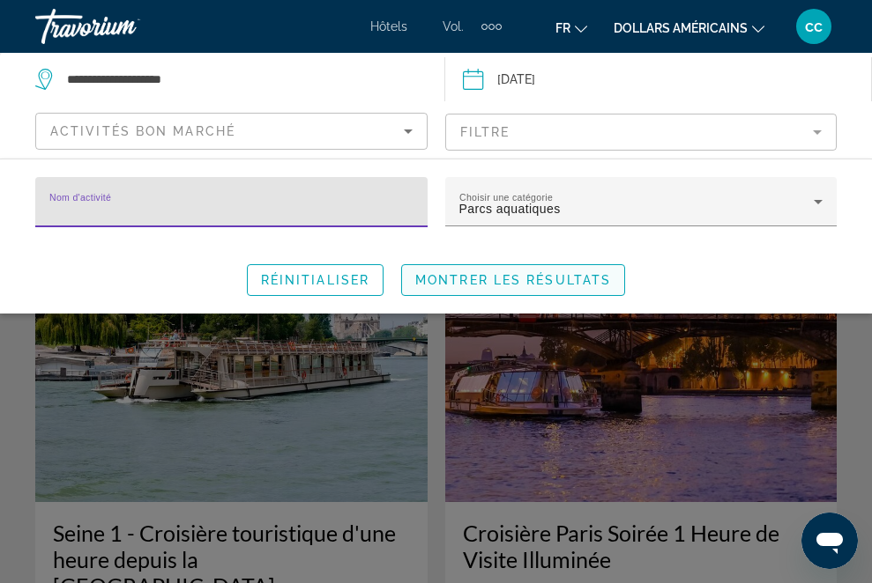
click at [530, 284] on span "Montrer les résultats" at bounding box center [513, 280] width 196 height 14
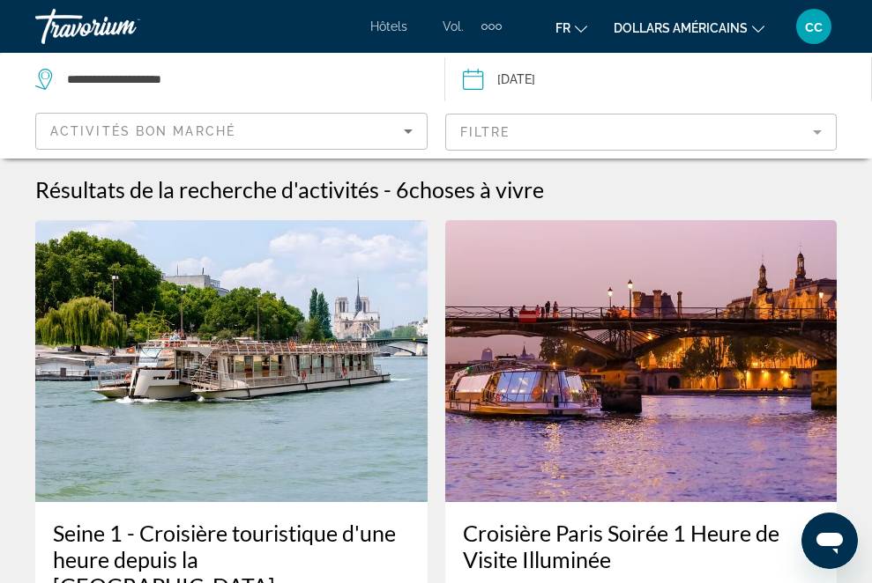
click at [0, 0] on span "Chercher" at bounding box center [0, 0] width 0 height 0
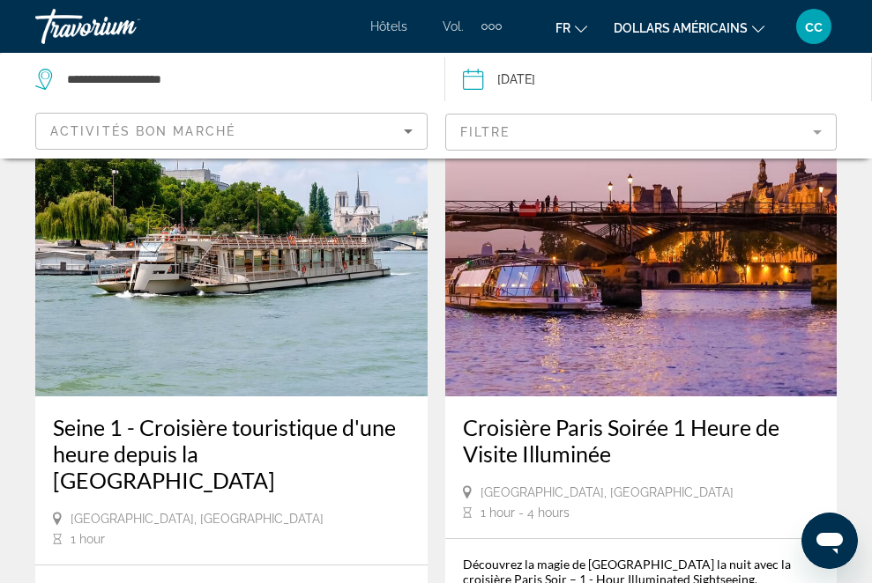
scroll to position [96, 0]
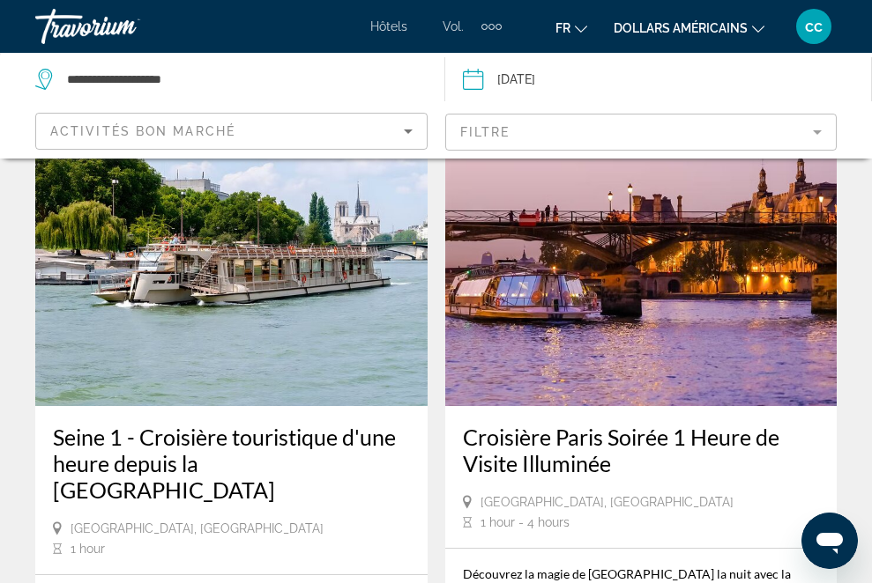
click at [821, 530] on icon "Ouvrir la fenêtre de messagerie" at bounding box center [829, 543] width 26 height 21
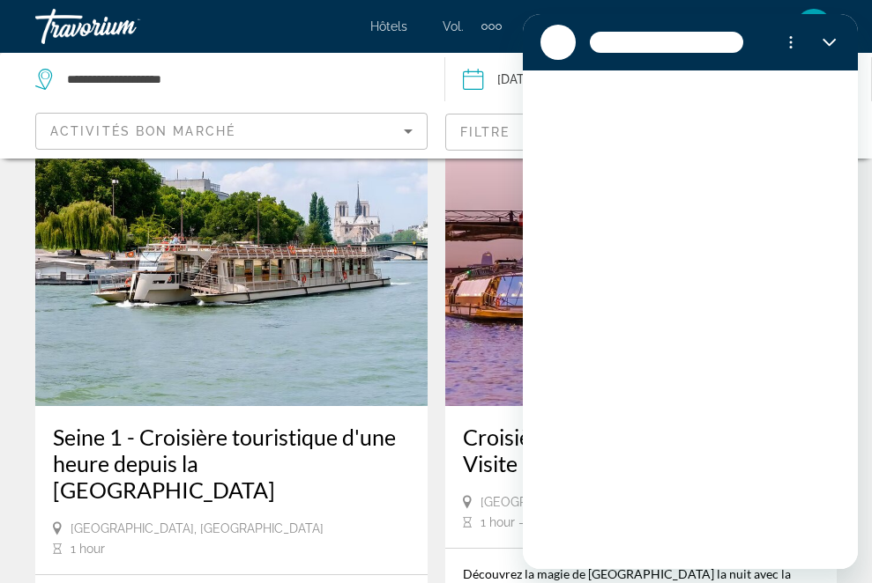
scroll to position [0, 0]
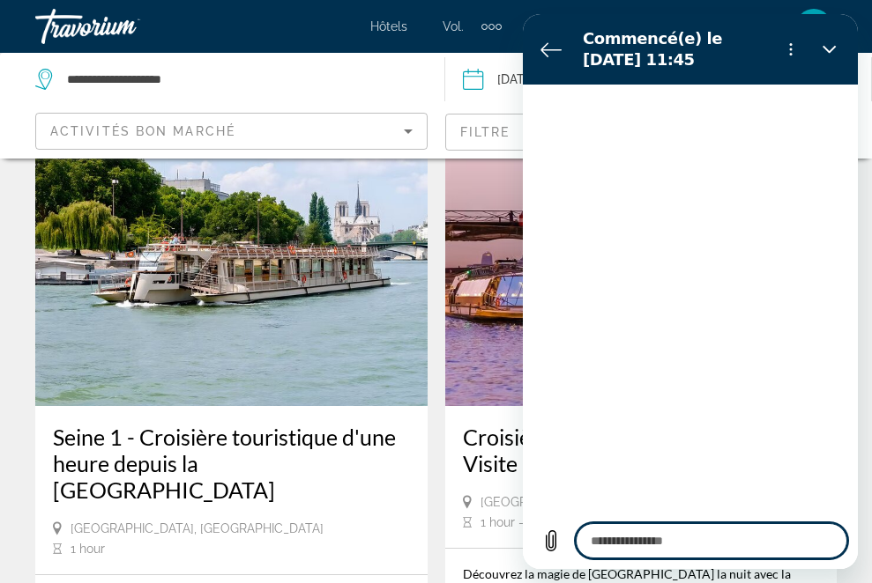
type textarea "*"
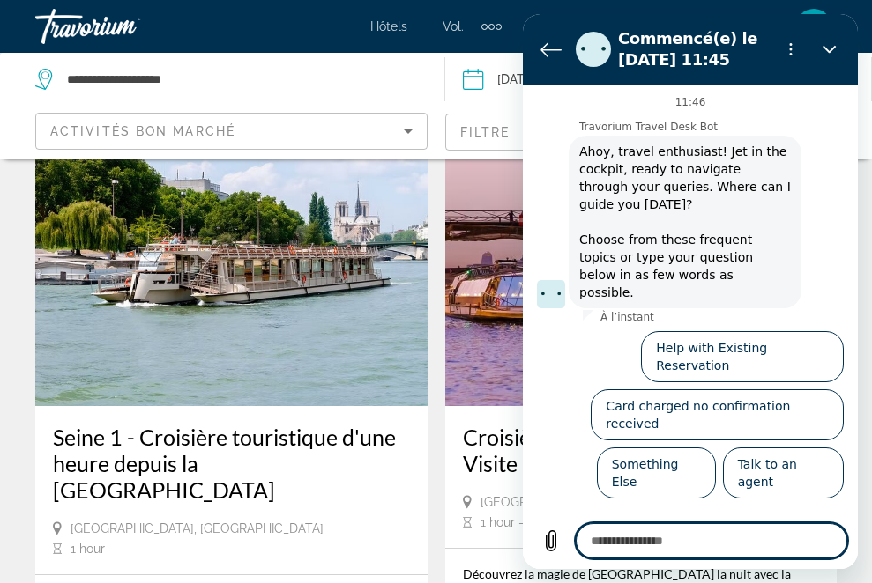
click at [620, 530] on textarea at bounding box center [711, 541] width 271 height 35
type textarea "*"
type textarea "**"
type textarea "*"
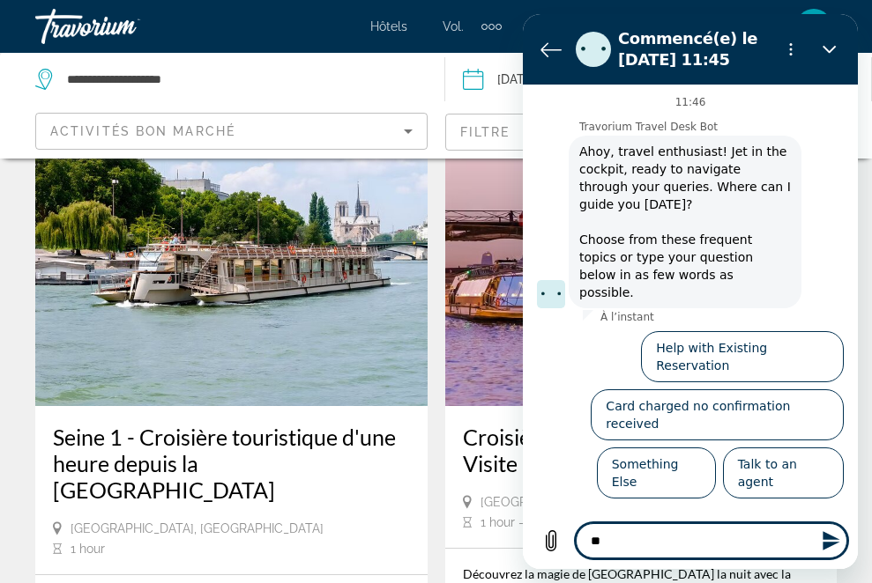
type textarea "**"
type textarea "*"
type textarea "****"
type textarea "*"
type textarea "*****"
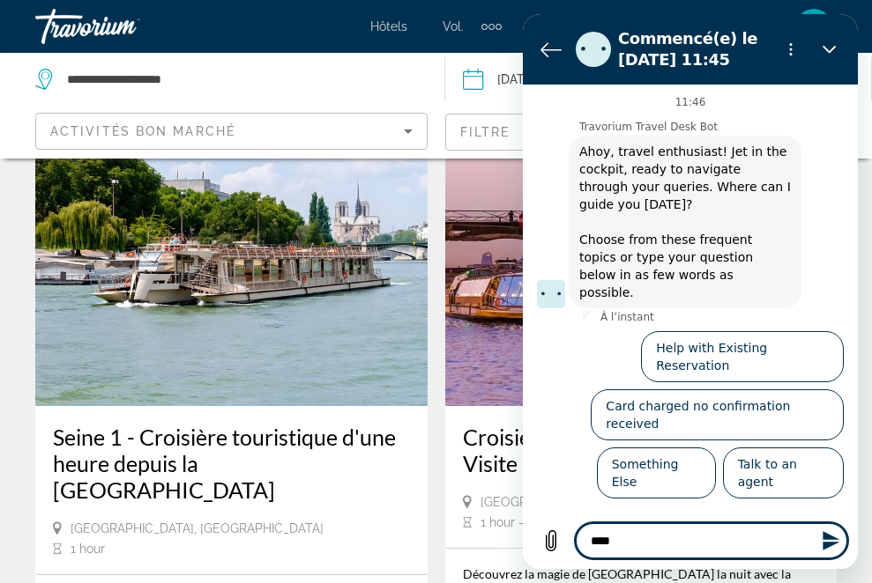
type textarea "*"
type textarea "******"
type textarea "*"
type textarea "*******"
type textarea "*"
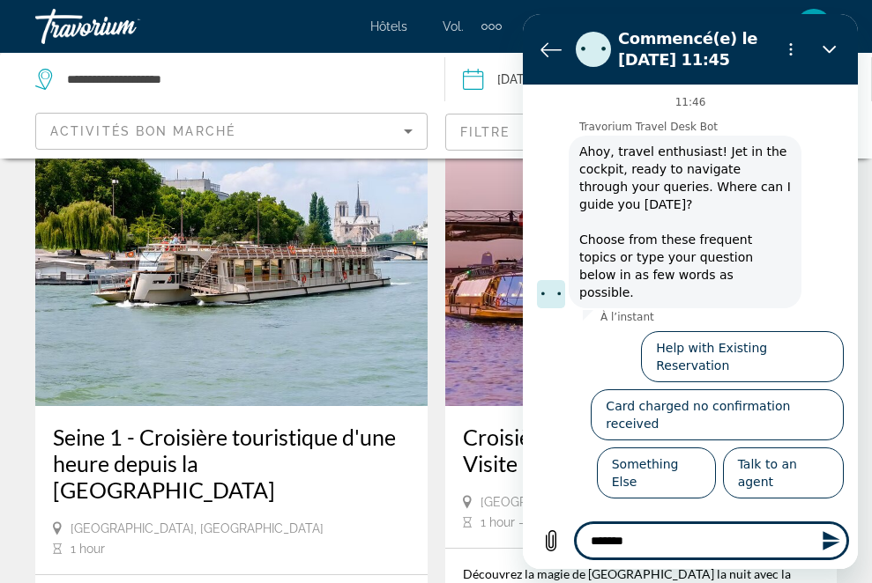
type textarea "********"
type textarea "*"
type textarea "*********"
type textarea "*"
type textarea "**********"
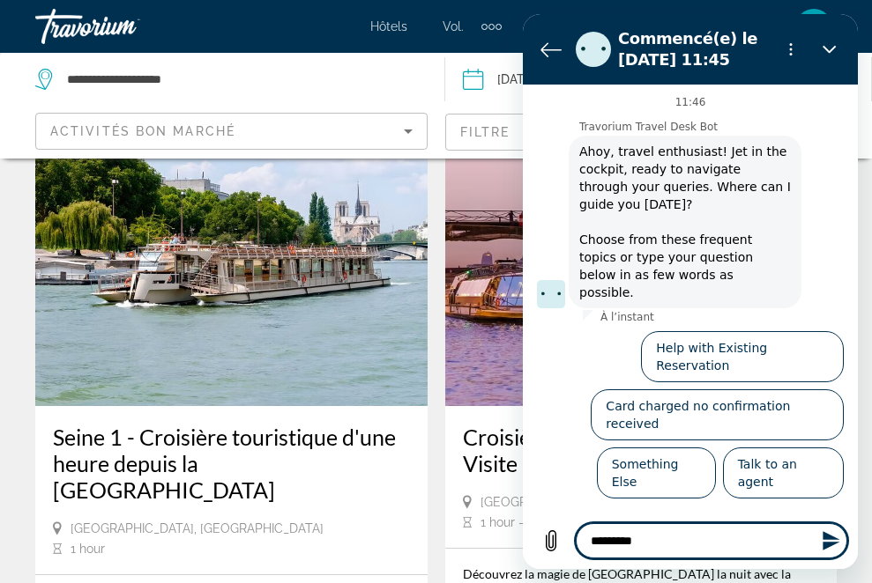
type textarea "*"
type textarea "**********"
type textarea "*"
type textarea "**********"
type textarea "*"
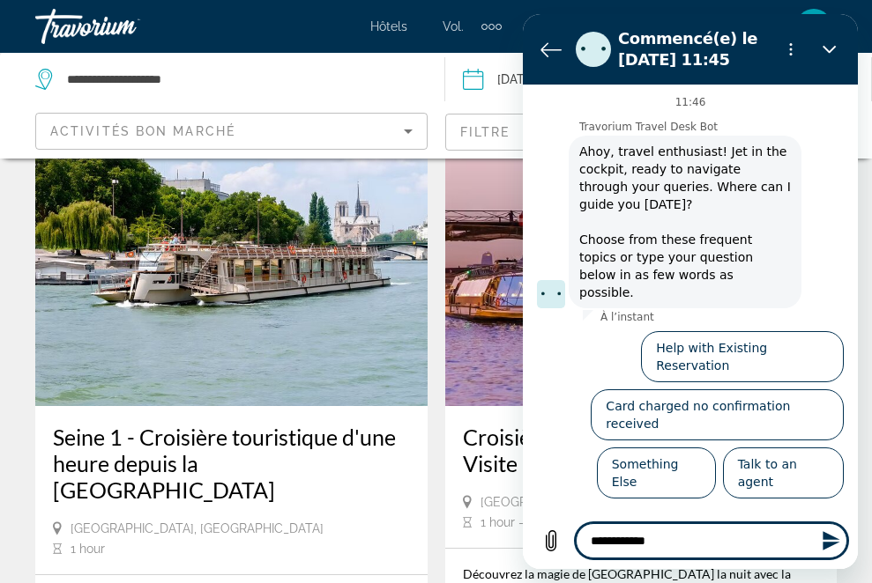
type textarea "**********"
type textarea "*"
type textarea "**********"
type textarea "*"
type textarea "**********"
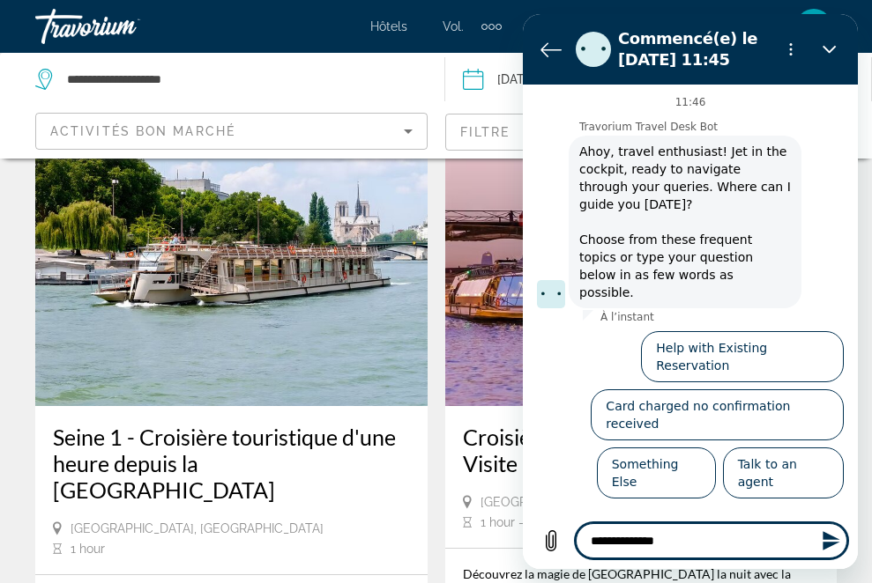
type textarea "*"
type textarea "**********"
type textarea "*"
type textarea "**********"
type textarea "*"
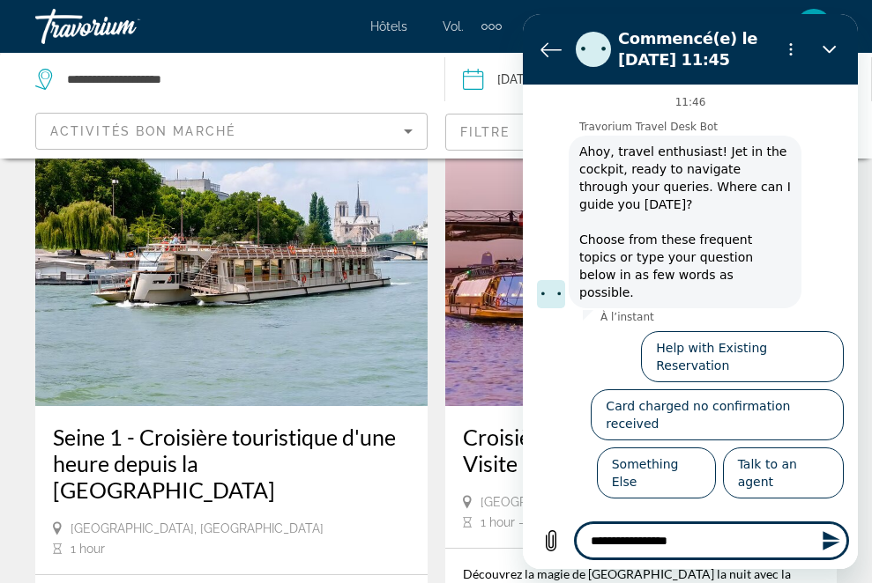
type textarea "**********"
type textarea "*"
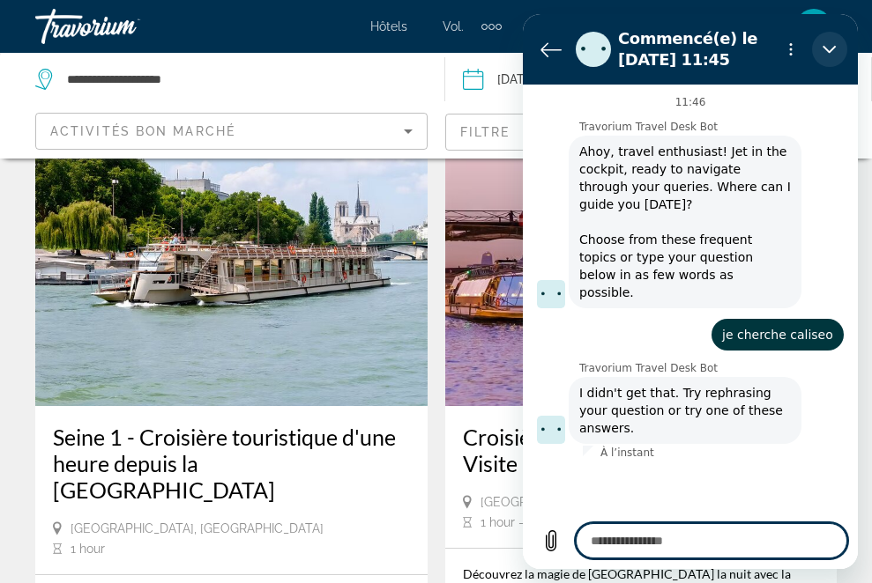
click at [821, 53] on icon "Fermer" at bounding box center [829, 49] width 14 height 14
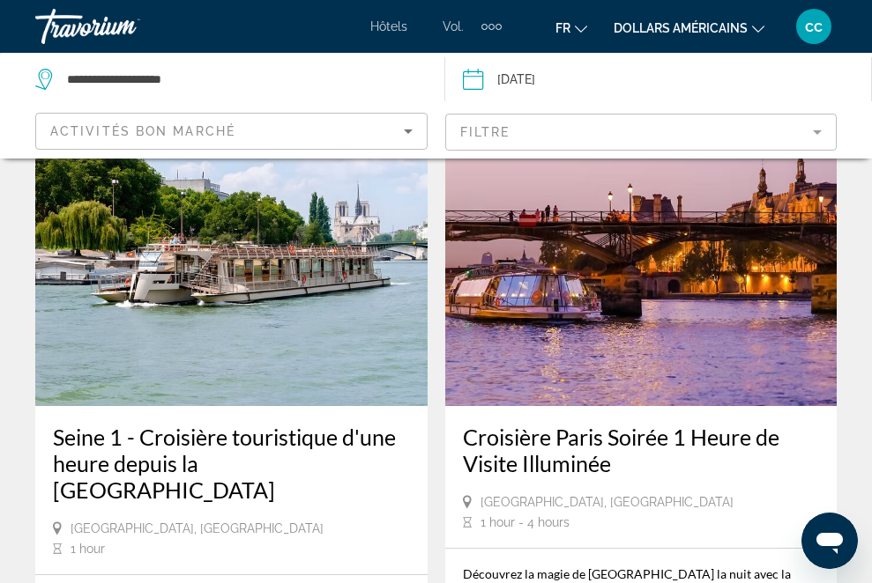
click at [657, 137] on mat-form-field "Filtre" at bounding box center [641, 132] width 392 height 37
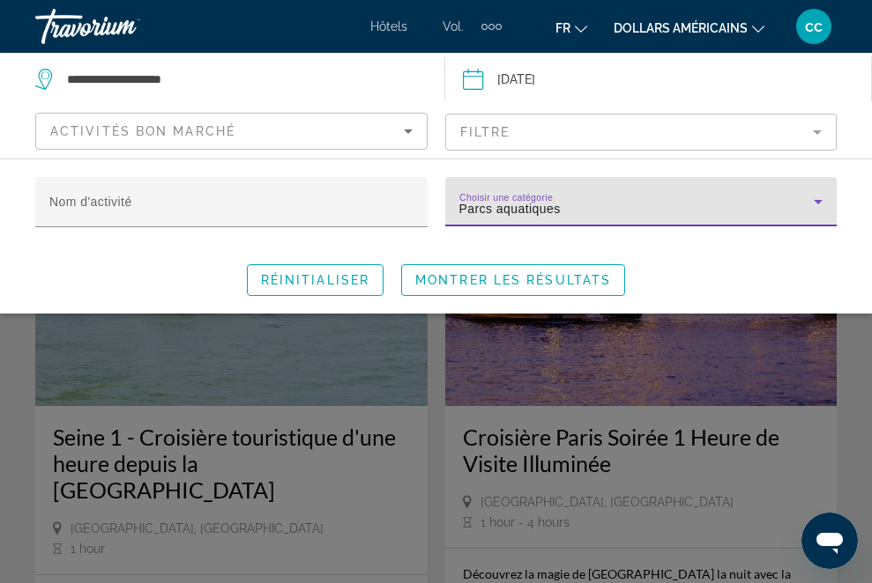
click at [821, 208] on icon "Search widget" at bounding box center [817, 201] width 21 height 21
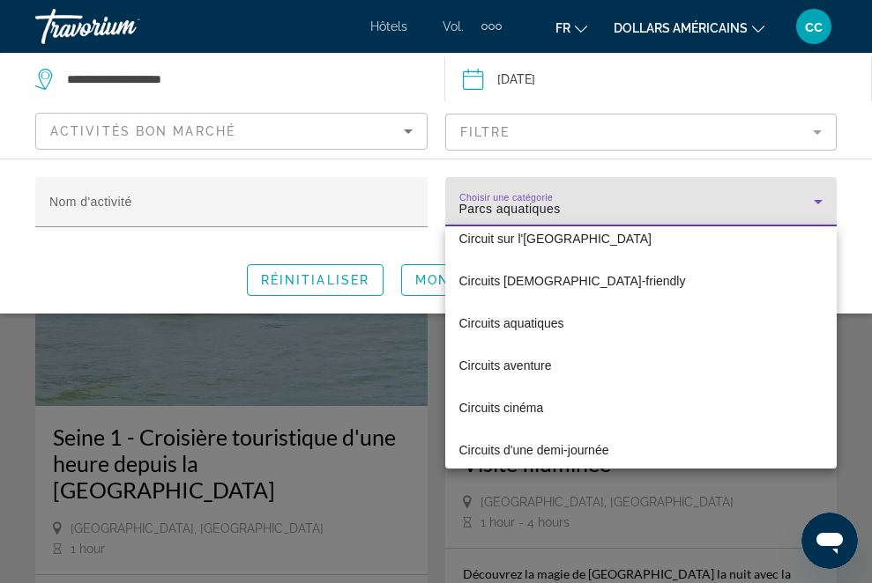
scroll to position [633, 0]
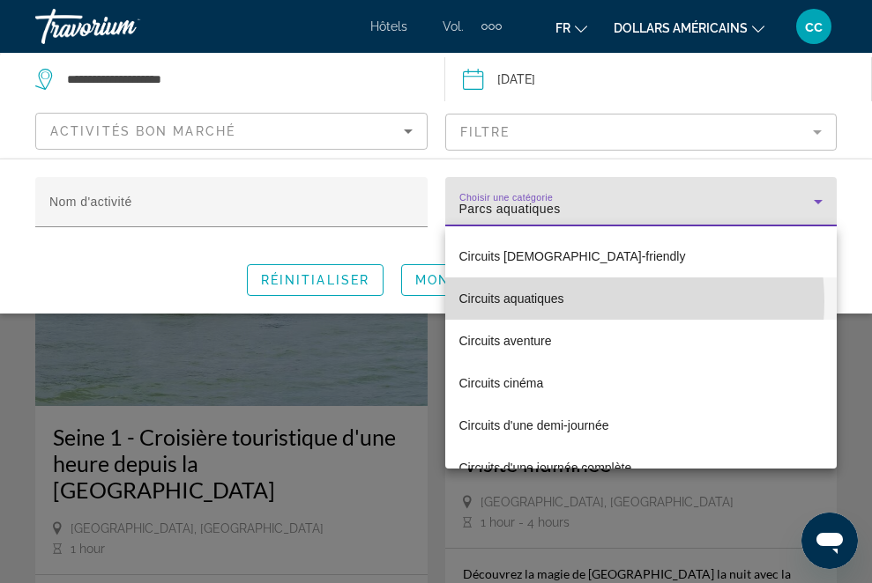
click at [589, 302] on mat-option "Circuits aquatiques" at bounding box center [641, 299] width 392 height 42
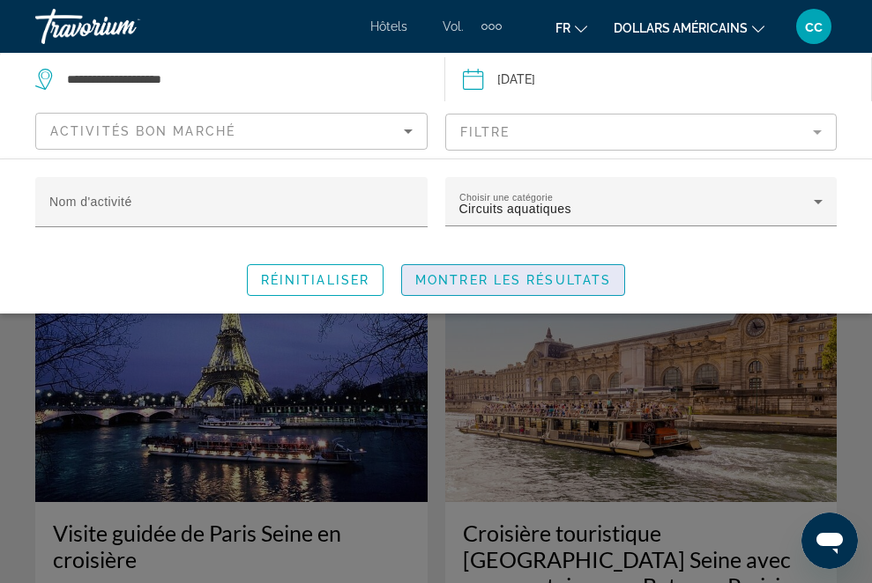
click at [568, 273] on span "Montrer les résultats" at bounding box center [513, 280] width 196 height 14
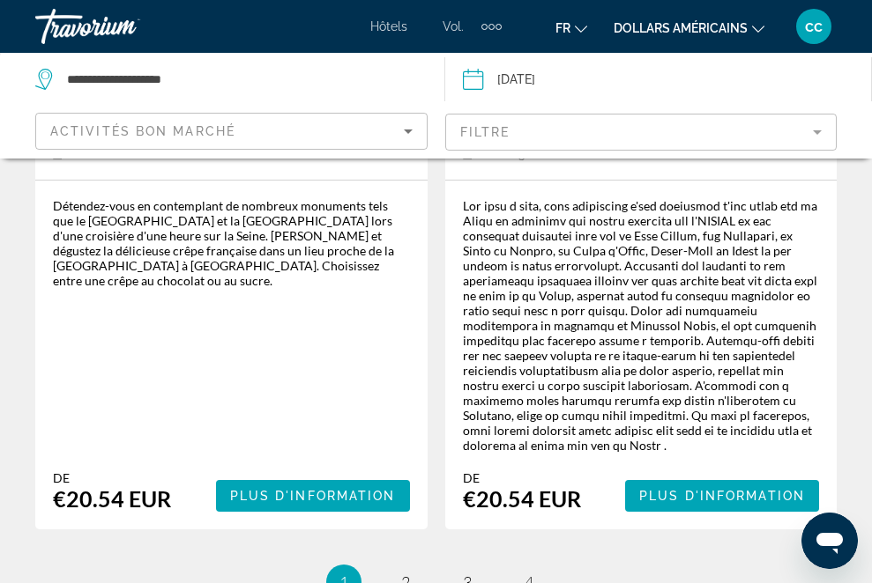
scroll to position [4527, 0]
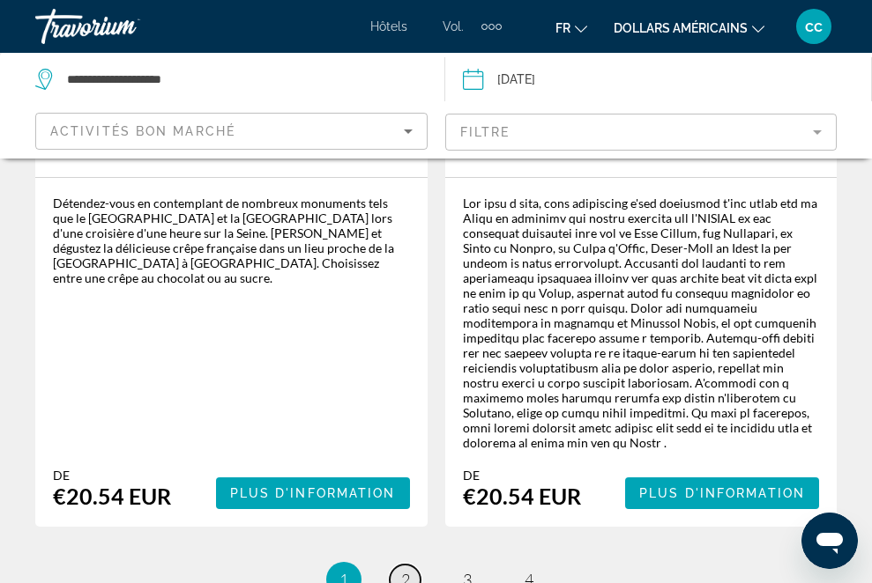
click at [405, 530] on span "2" at bounding box center [405, 579] width 9 height 19
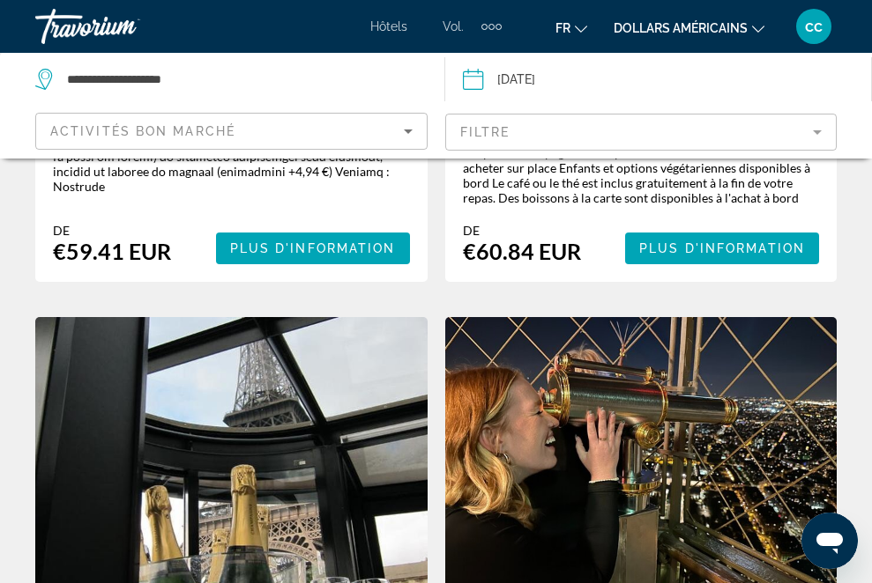
scroll to position [4553, 0]
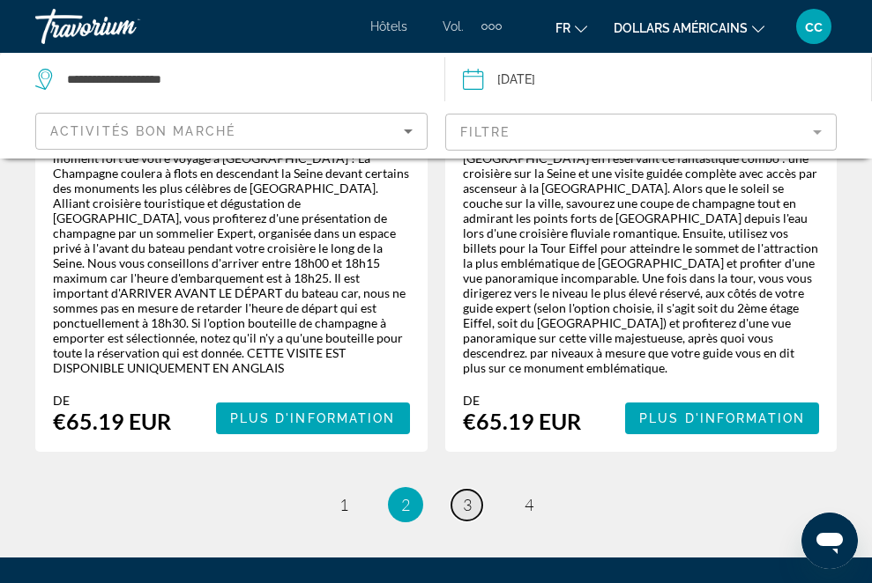
click at [471, 495] on span "3" at bounding box center [467, 504] width 9 height 19
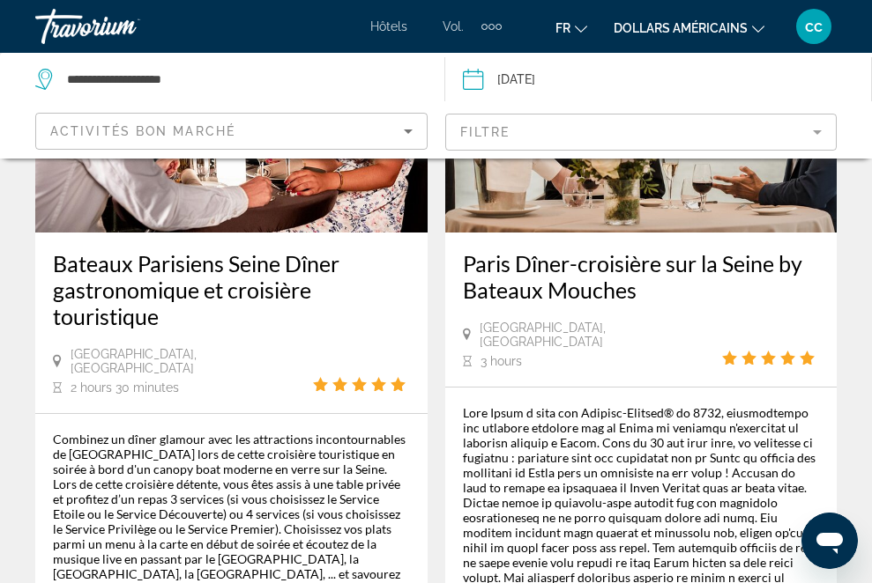
scroll to position [4512, 0]
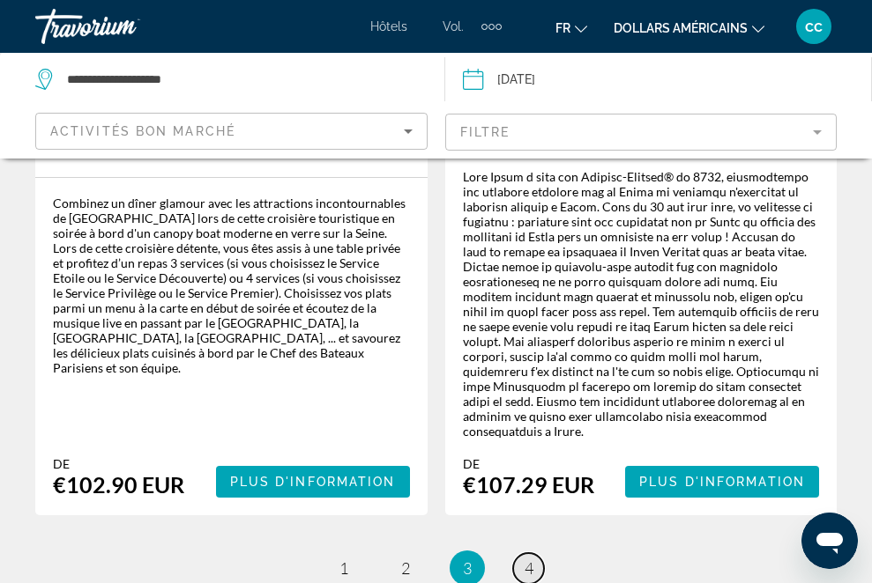
click at [532, 530] on span "4" at bounding box center [528, 568] width 9 height 19
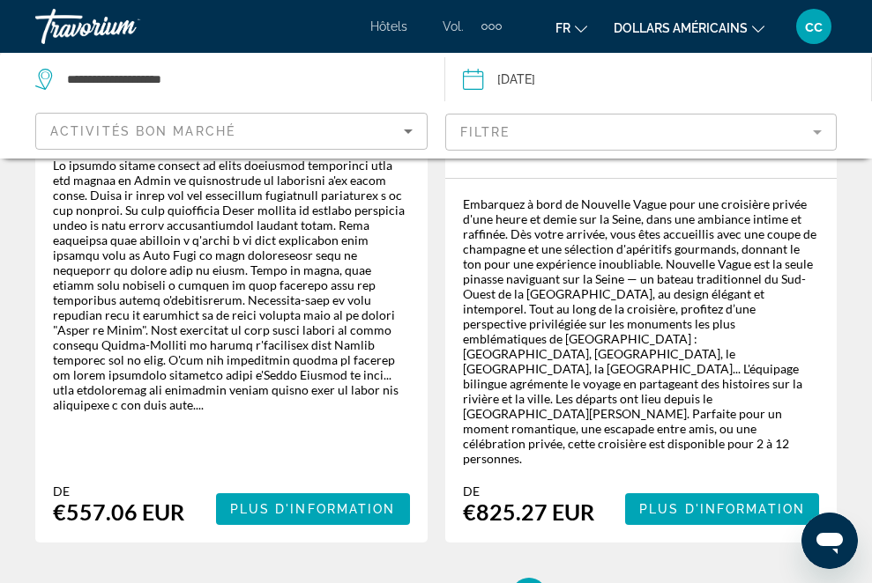
scroll to position [3926, 0]
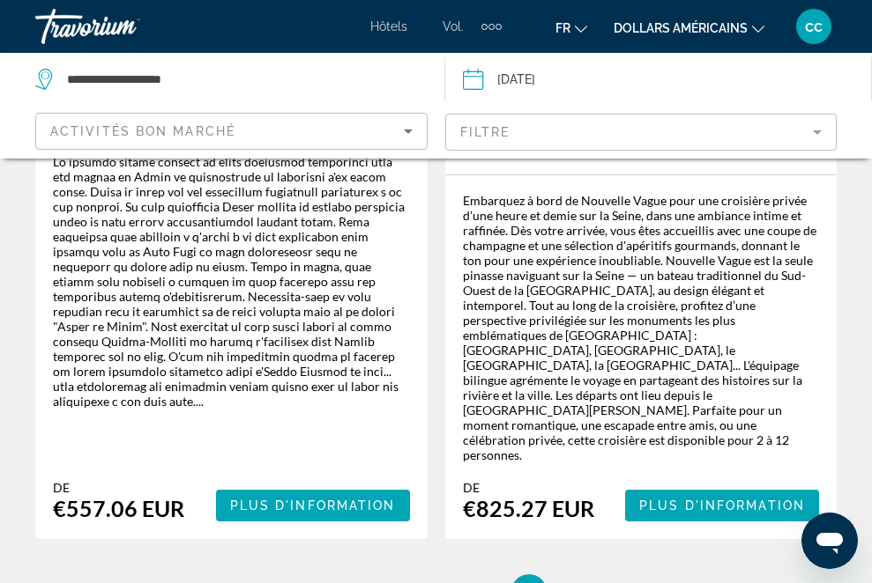
click at [816, 133] on mat-form-field "Filtre" at bounding box center [641, 132] width 392 height 37
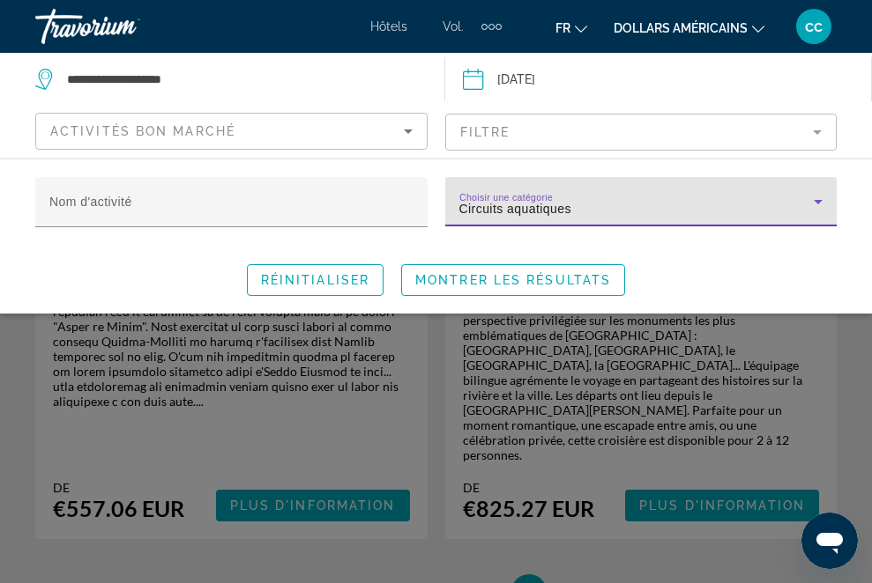
click at [818, 205] on icon "Search widget" at bounding box center [817, 201] width 21 height 21
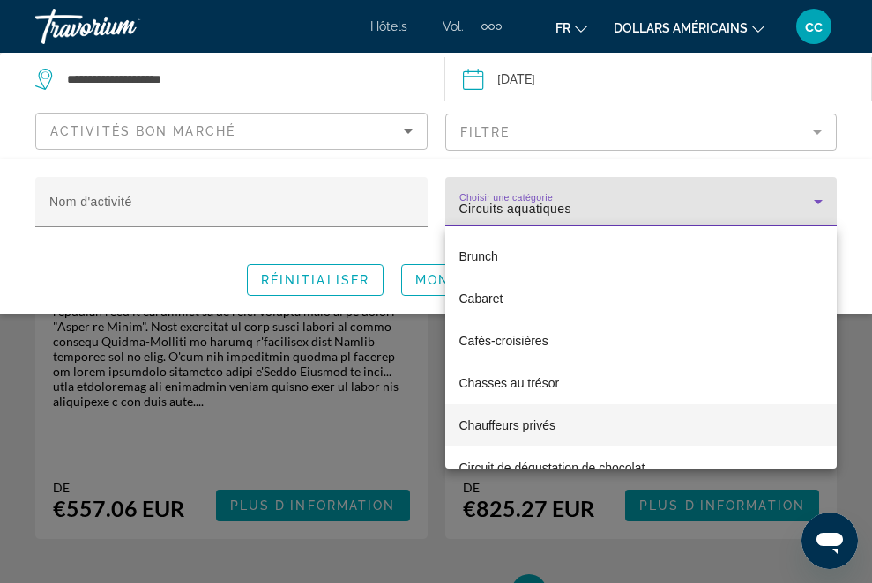
scroll to position [333, 0]
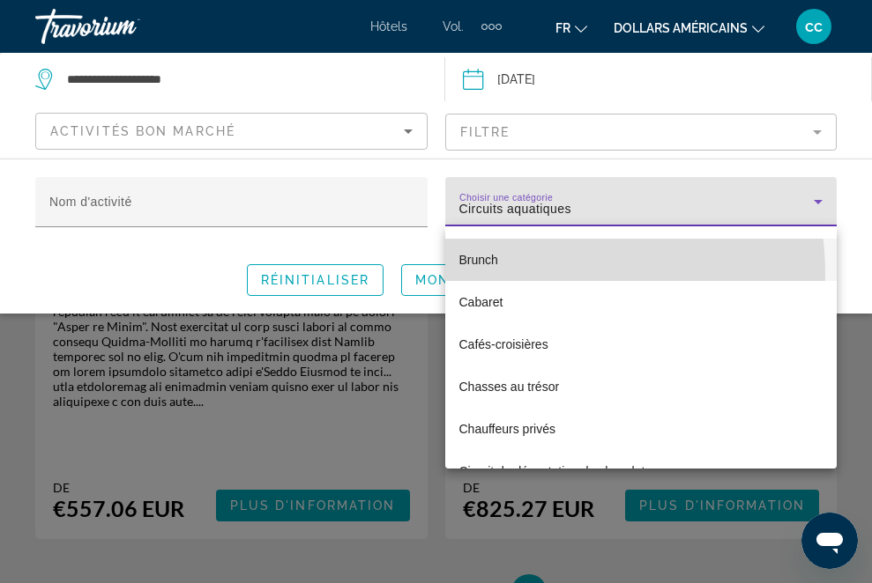
click at [531, 274] on mat-option "Brunch" at bounding box center [641, 260] width 392 height 42
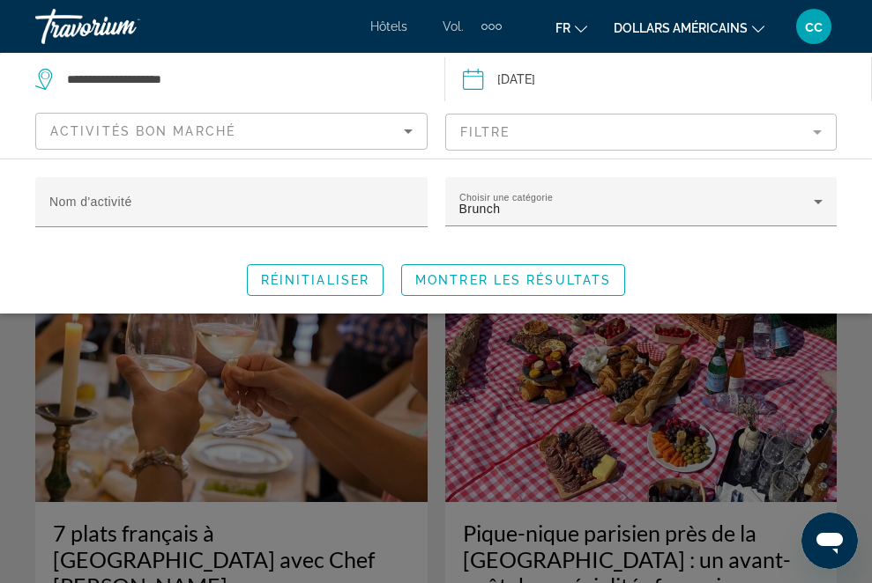
click at [793, 264] on div "Réinitialiser Montrer les résultats" at bounding box center [435, 280] width 801 height 32
type textarea "*"
